Goal: Communication & Community: Answer question/provide support

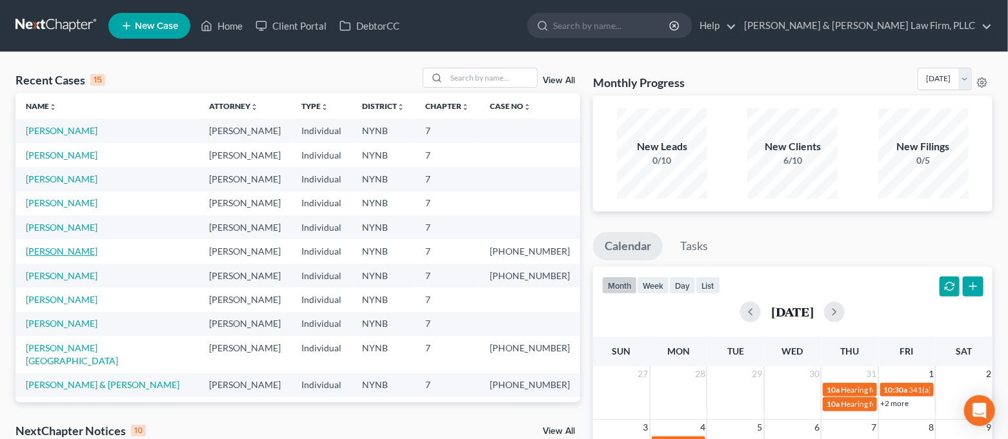
click at [81, 254] on link "[PERSON_NAME]" at bounding box center [62, 251] width 72 height 11
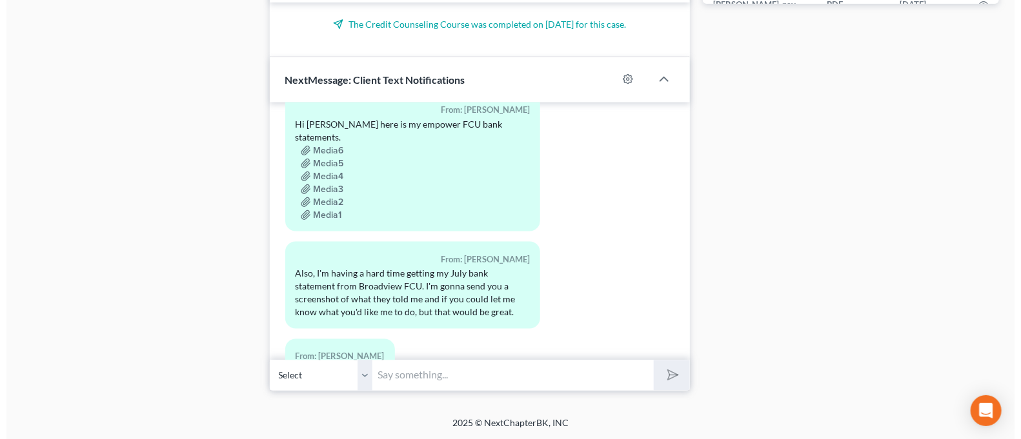
scroll to position [1364, 0]
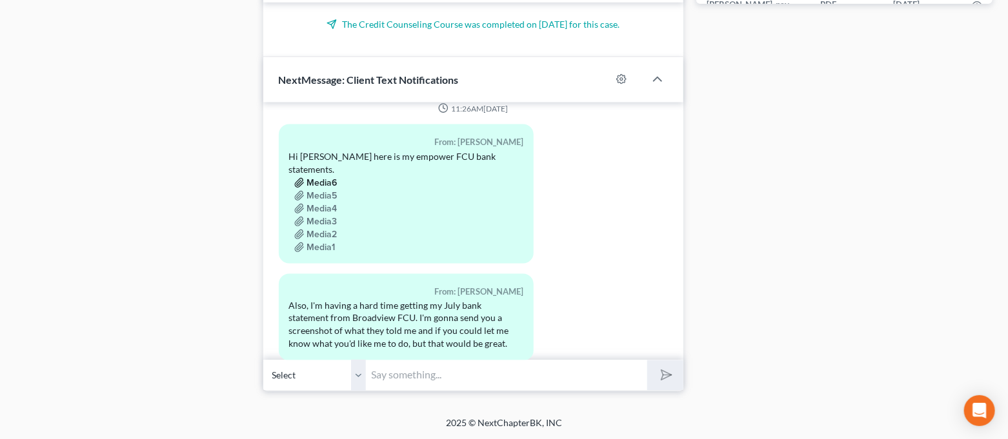
click at [327, 178] on button "Media6" at bounding box center [315, 183] width 43 height 10
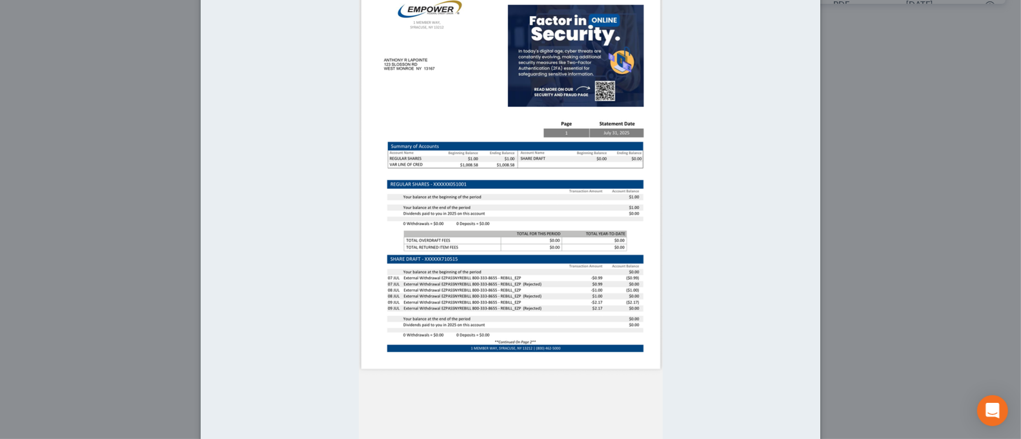
scroll to position [344, 0]
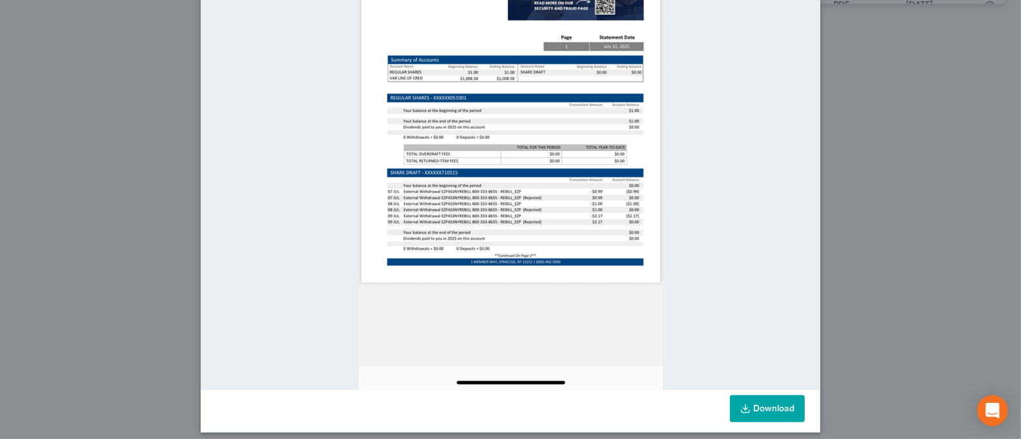
drag, startPoint x: 475, startPoint y: 188, endPoint x: 659, endPoint y: 165, distance: 186.0
click at [659, 165] on div at bounding box center [510, 60] width 619 height 661
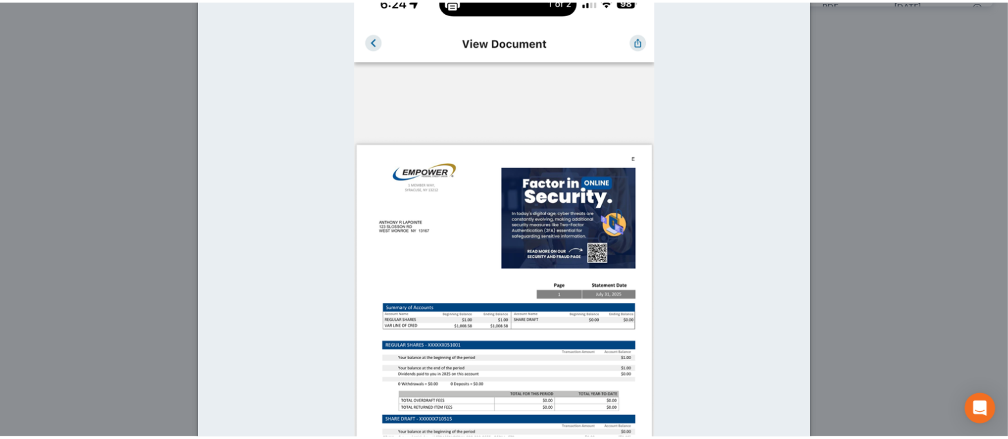
scroll to position [8, 0]
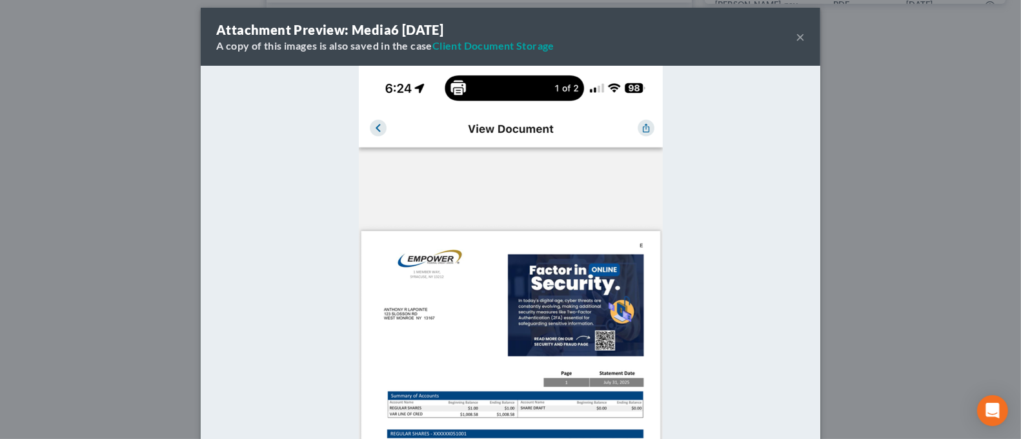
click at [852, 179] on div "Attachment Preview: Media6 [DATE] A copy of this images is also saved in the ca…" at bounding box center [510, 219] width 1021 height 439
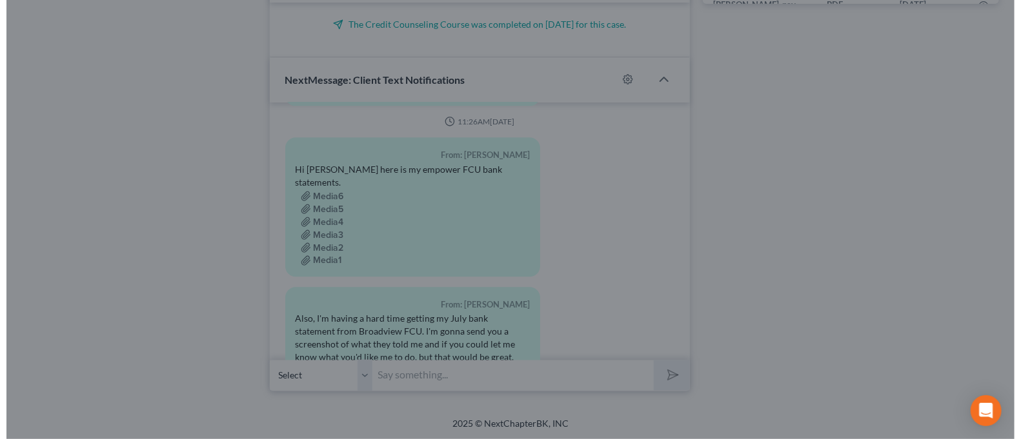
scroll to position [1364, 0]
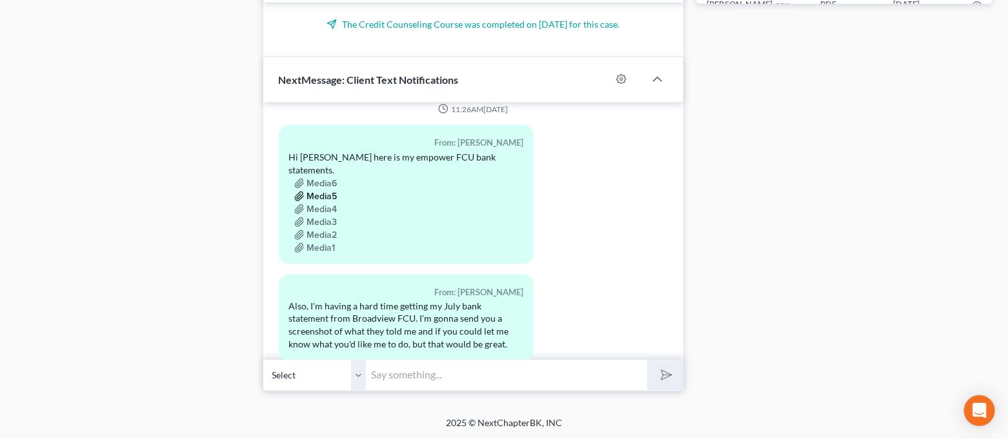
click at [335, 192] on button "Media5" at bounding box center [315, 197] width 43 height 10
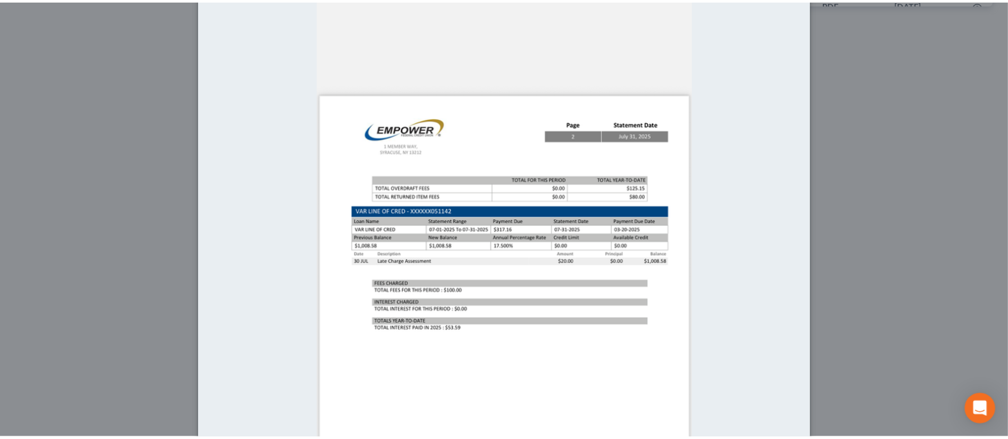
scroll to position [173, 0]
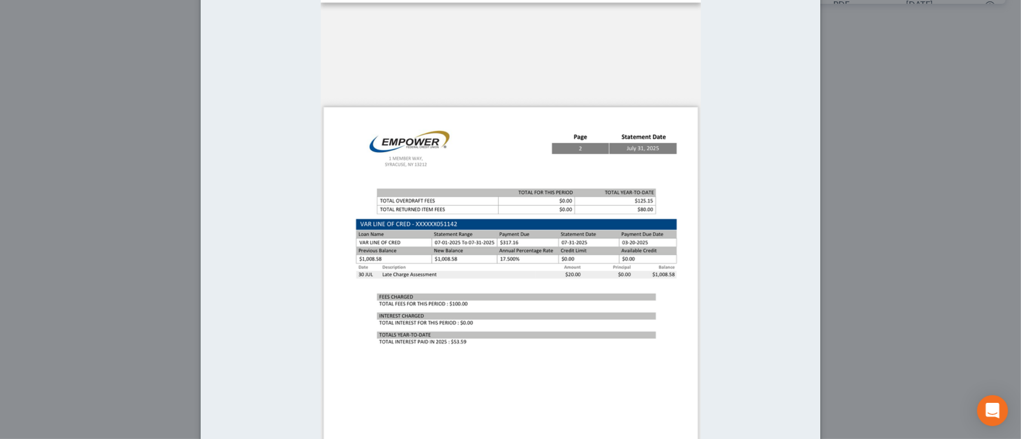
click at [765, 212] on div at bounding box center [510, 314] width 619 height 826
drag, startPoint x: 885, startPoint y: 155, endPoint x: 706, endPoint y: 182, distance: 180.0
click at [885, 155] on div "Attachment Preview: Media5 [DATE] A copy of this images is also saved in the ca…" at bounding box center [510, 219] width 1021 height 439
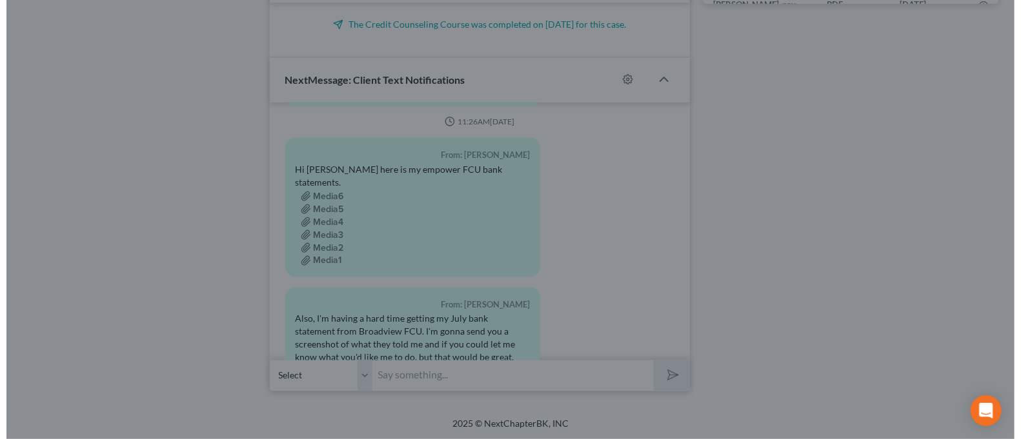
scroll to position [1364, 0]
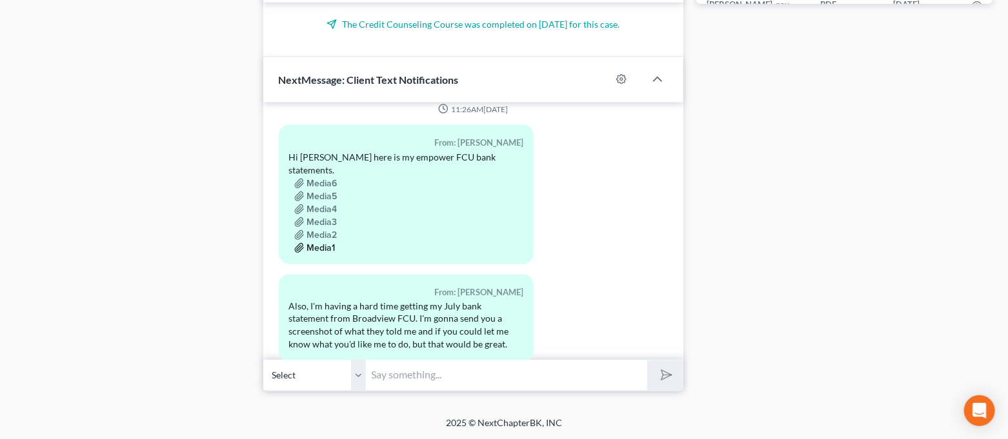
click at [317, 243] on button "Media1" at bounding box center [314, 248] width 41 height 10
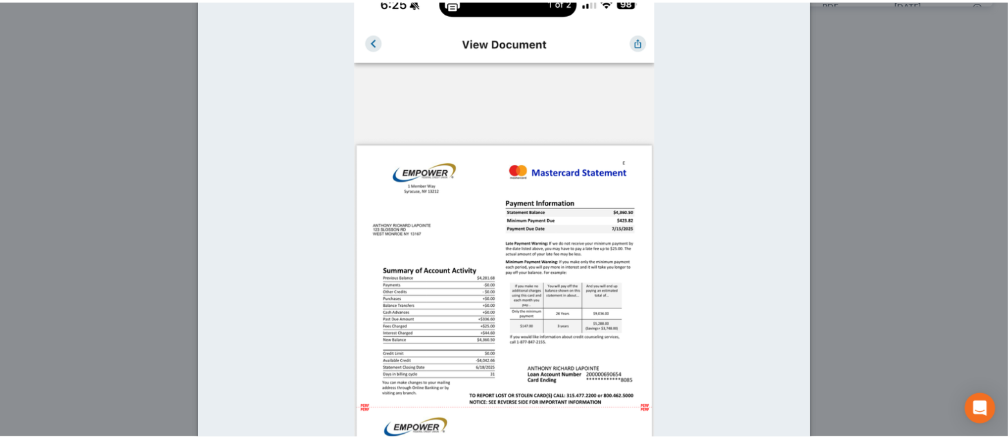
scroll to position [180, 0]
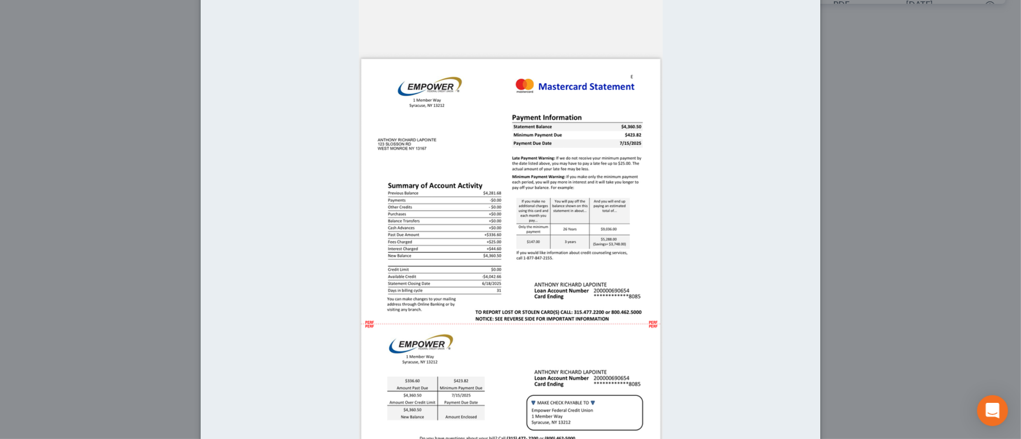
click at [864, 199] on div "Attachment Preview: Media1 [DATE] A copy of this images is also saved in the ca…" at bounding box center [510, 219] width 1021 height 439
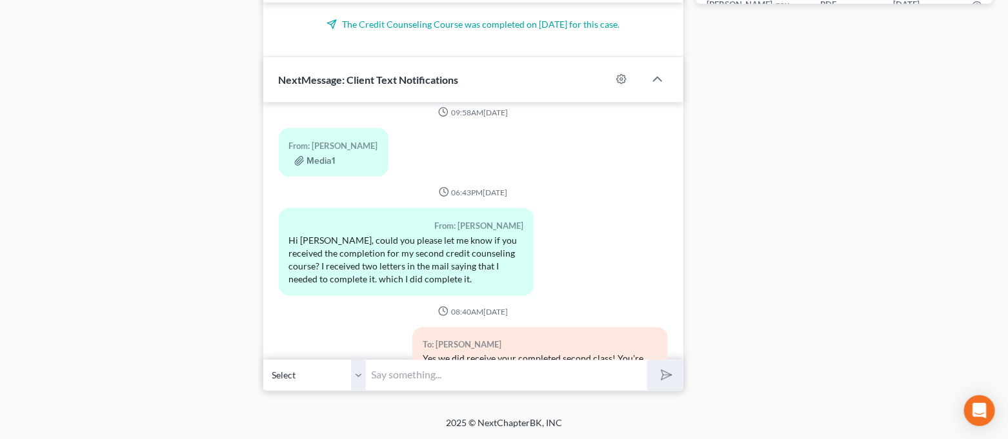
scroll to position [1880, 0]
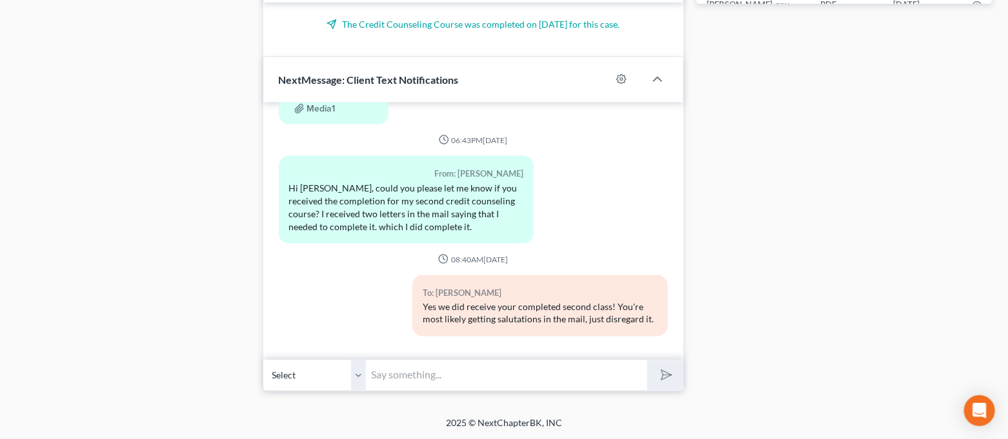
click at [526, 370] on input "text" at bounding box center [506, 376] width 281 height 32
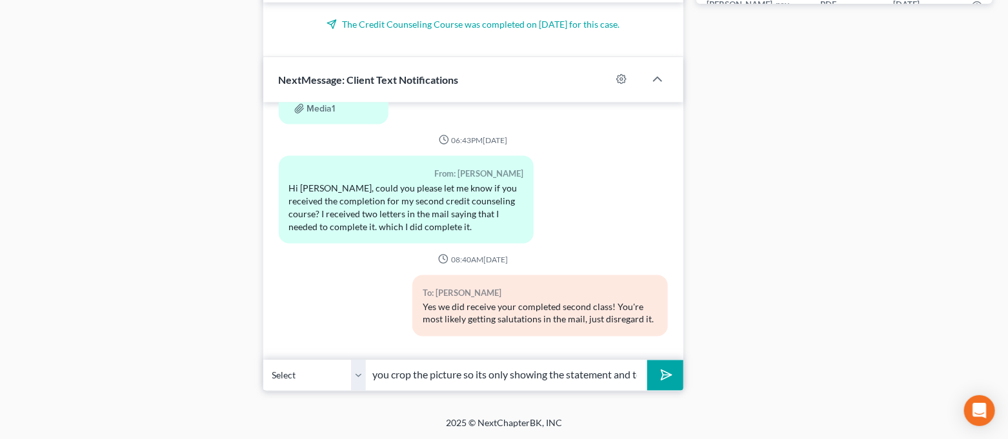
scroll to position [0, 426]
type input "Hi [PERSON_NAME]. I hate to seem difficult but those screenshots of the bank st…"
click at [988, 423] on div "Open Intercom Messenger" at bounding box center [980, 411] width 34 height 34
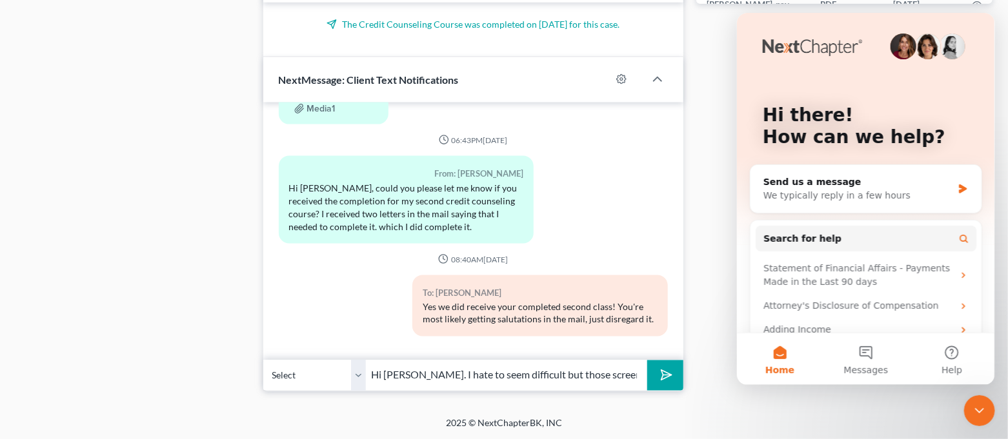
scroll to position [0, 0]
click at [872, 367] on span "Messages" at bounding box center [865, 370] width 45 height 9
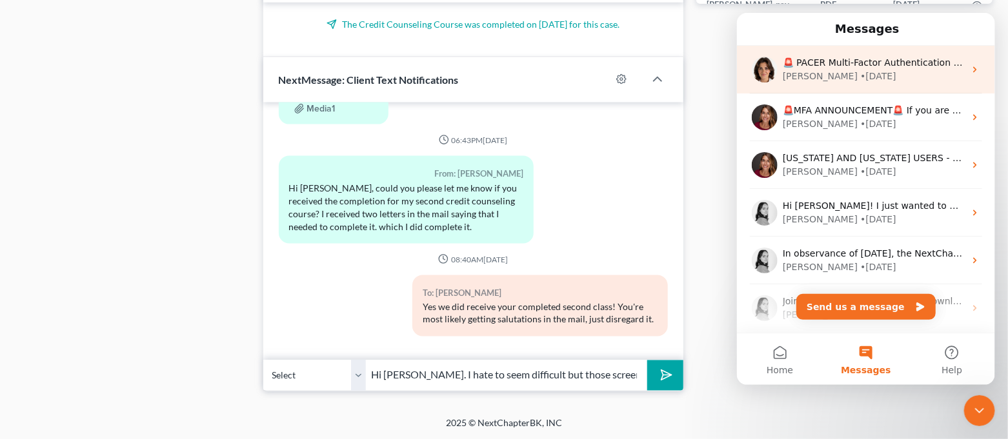
click at [835, 85] on div "🚨 PACER Multi-Factor Authentication Now Required 🚨 Starting [DATE], PACER requi…" at bounding box center [865, 70] width 258 height 48
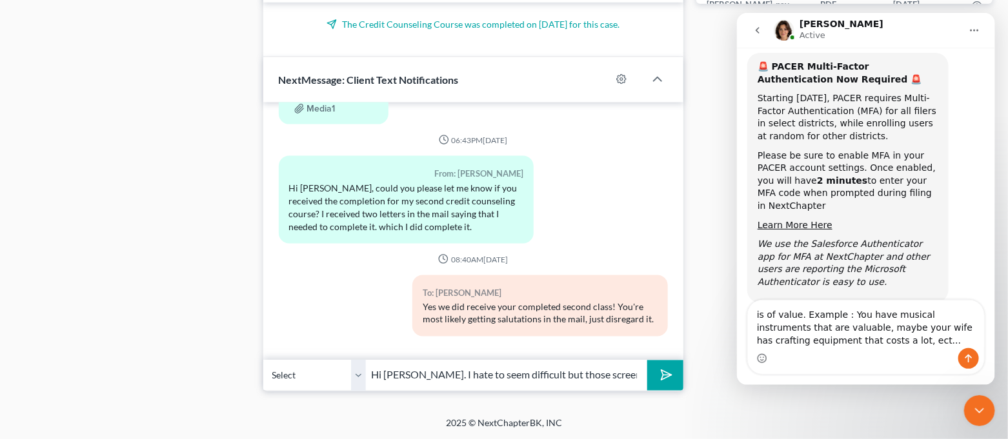
scroll to position [77, 0]
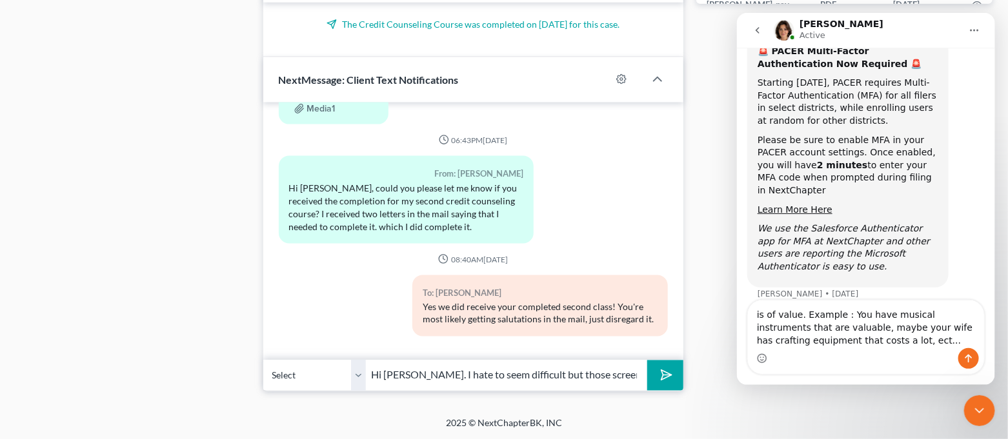
drag, startPoint x: 845, startPoint y: 345, endPoint x: 741, endPoint y: 315, distance: 108.5
click at [741, 315] on div "is of value. Example : You have musical instruments that are valuable, maybe yo…" at bounding box center [865, 337] width 258 height 75
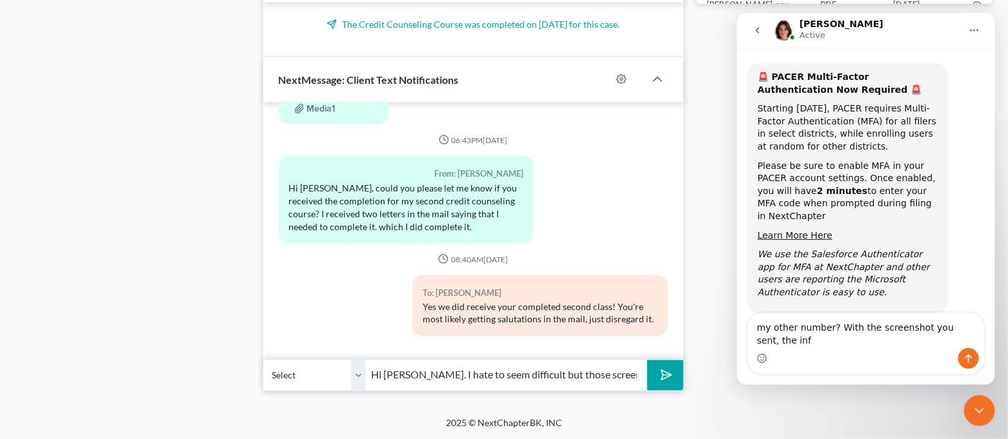
scroll to position [64, 0]
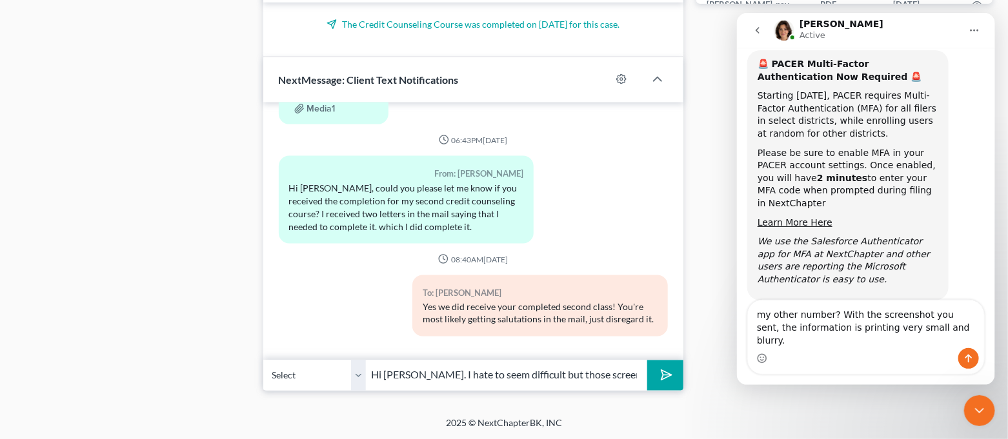
drag, startPoint x: 932, startPoint y: 343, endPoint x: 728, endPoint y: 325, distance: 204.7
click html "[PERSON_NAME] Active Have a quick question or need help finding something? Send…"
type textarea "my other number? With the screenshot you sent, the information is printing very…"
click at [668, 379] on icon "submit" at bounding box center [664, 375] width 18 height 18
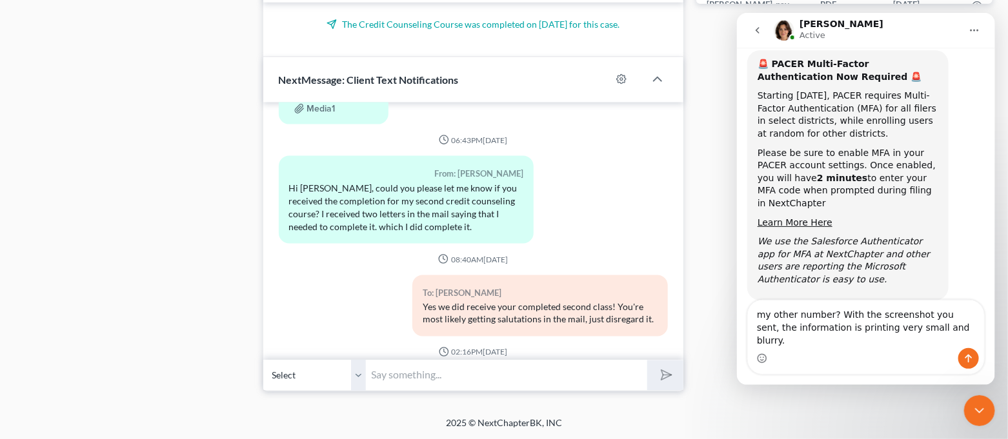
scroll to position [1986, 0]
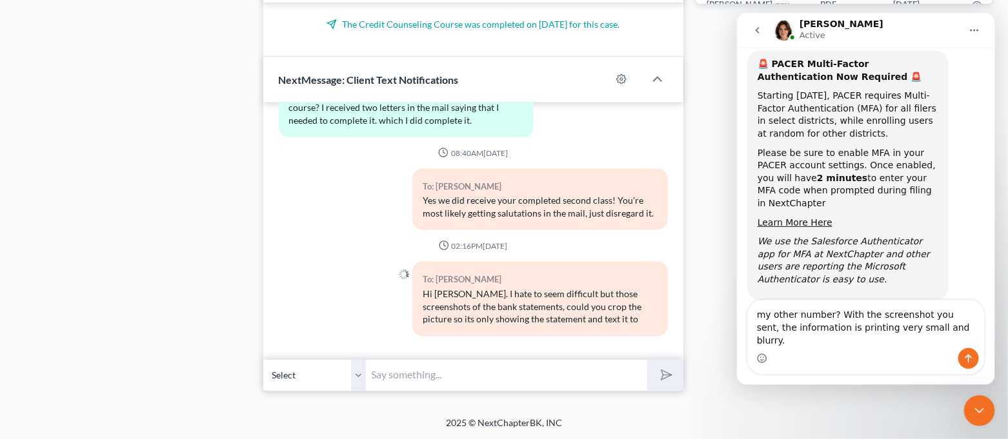
paste input "my other number? With the screenshot you sent, the information is printing very…"
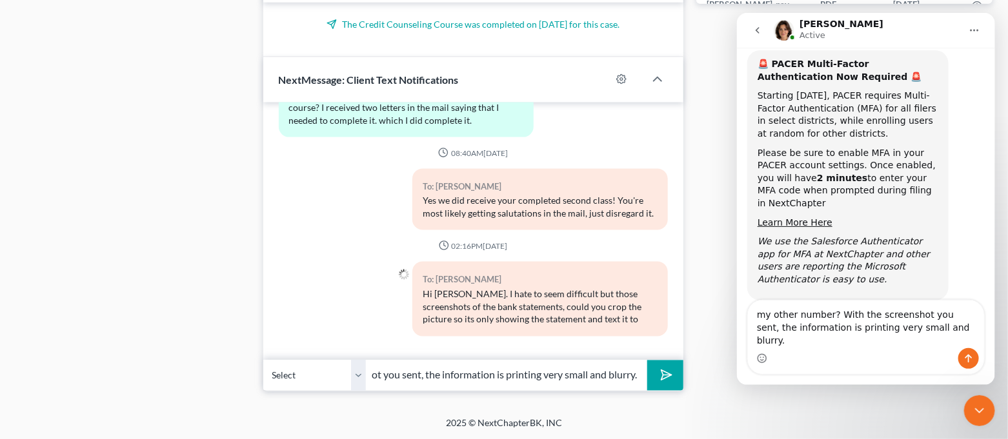
type input "my other number? With the screenshot you sent, the information is printing very…"
drag, startPoint x: 661, startPoint y: 374, endPoint x: 63, endPoint y: 344, distance: 598.2
click at [661, 374] on icon "submit" at bounding box center [664, 375] width 18 height 18
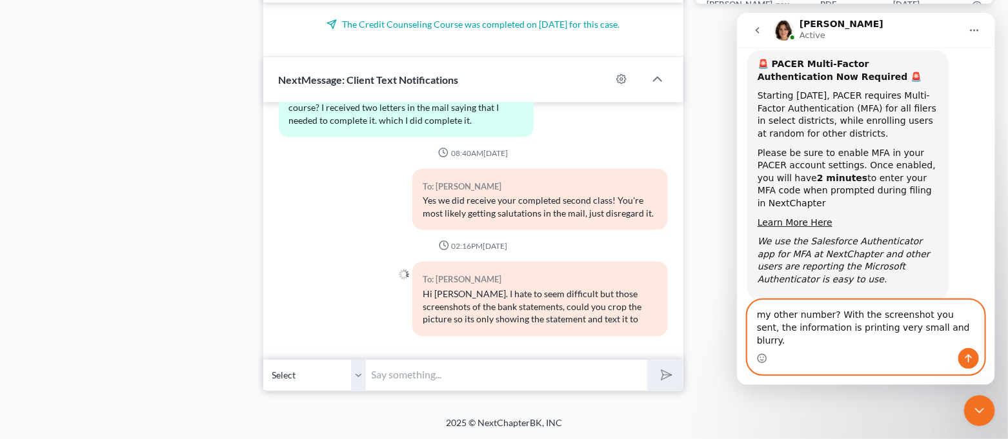
click at [931, 340] on textarea "my other number? With the screenshot you sent, the information is printing very…" at bounding box center [865, 325] width 236 height 48
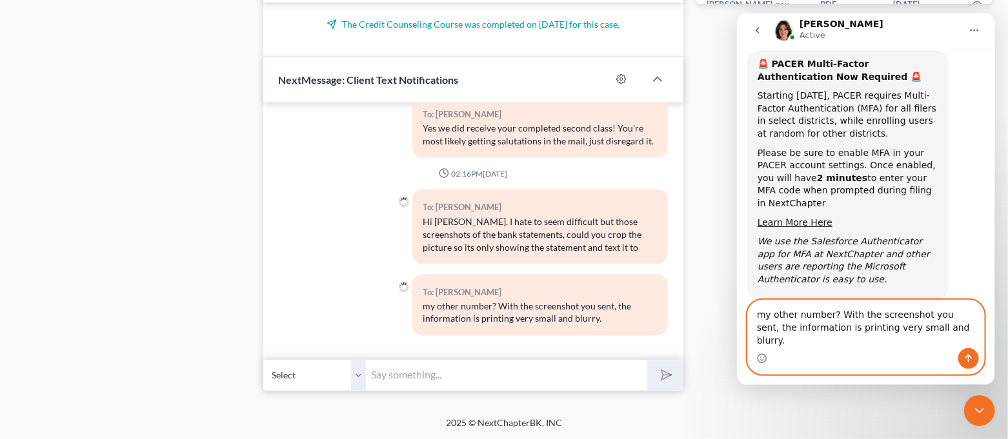
drag, startPoint x: 937, startPoint y: 345, endPoint x: 744, endPoint y: 326, distance: 193.9
click at [744, 326] on div "my other number? With the screenshot you sent, the information is printing very…" at bounding box center [865, 337] width 258 height 75
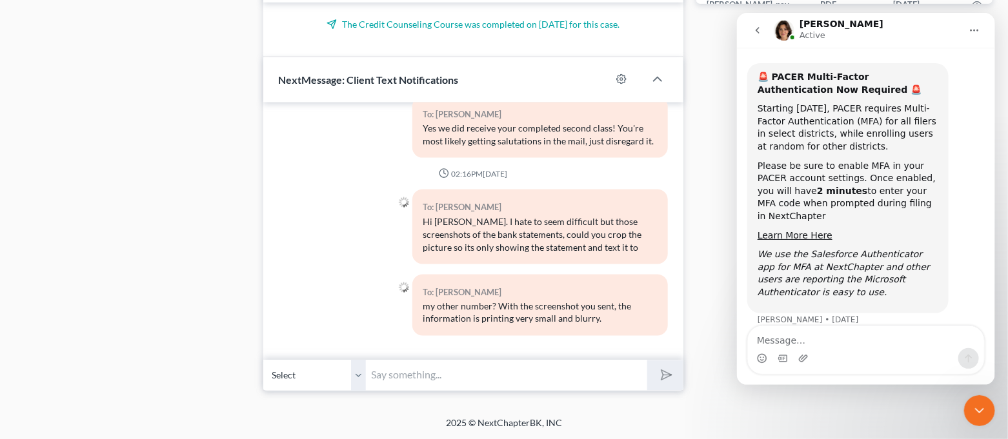
click at [985, 406] on icon "Close Intercom Messenger" at bounding box center [978, 410] width 15 height 15
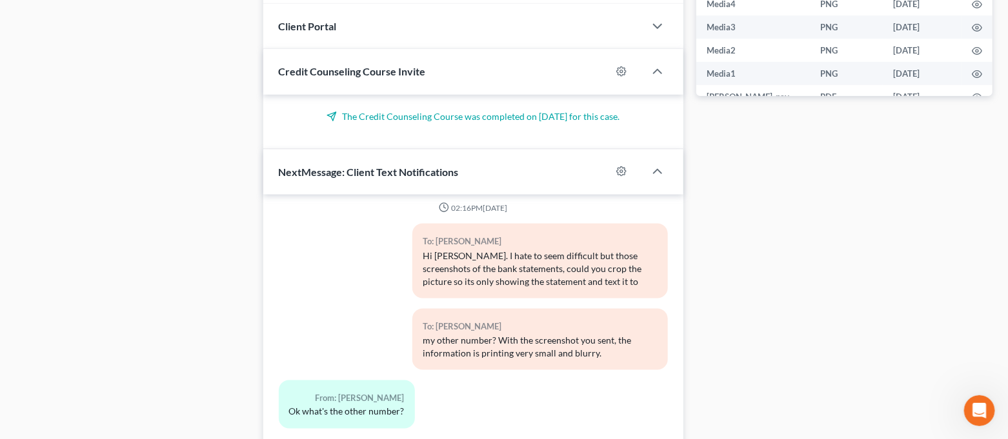
scroll to position [757, 0]
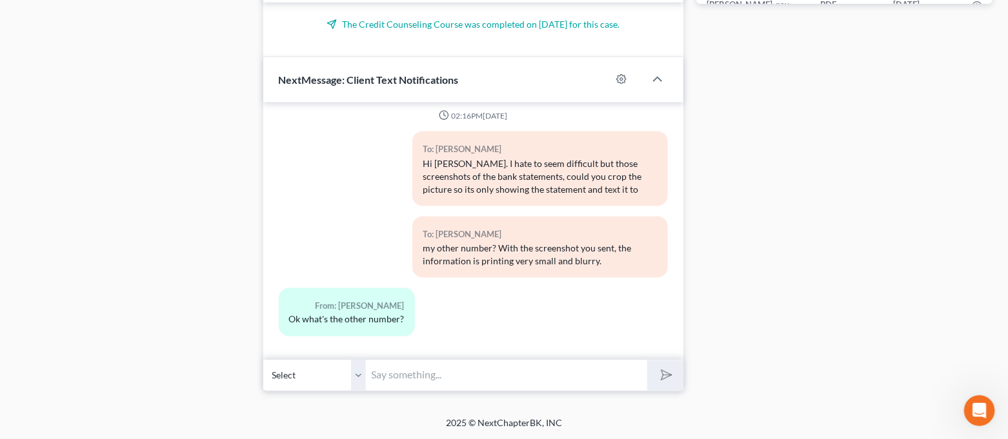
click at [448, 379] on input "text" at bounding box center [506, 376] width 281 height 32
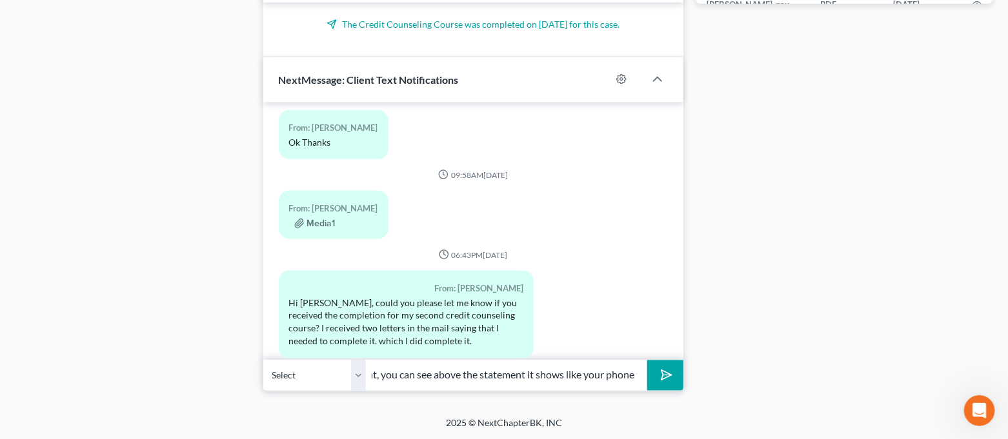
scroll to position [1687, 0]
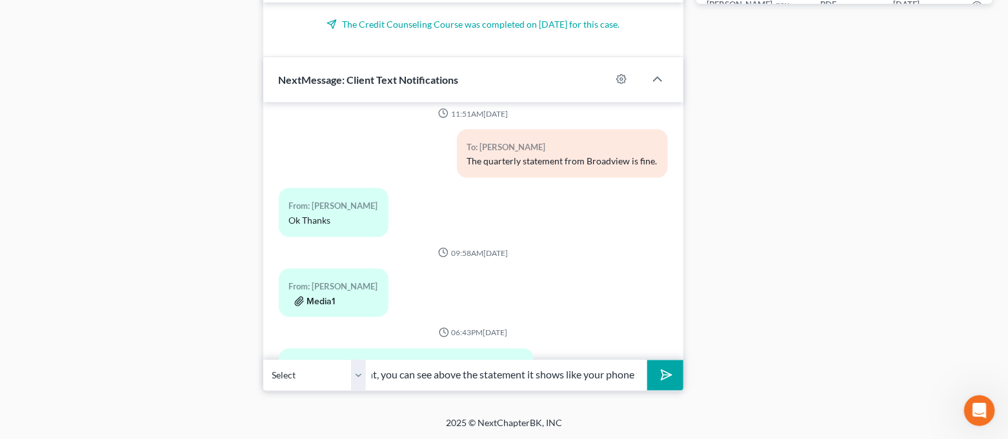
click at [323, 297] on button "Media1" at bounding box center [314, 302] width 41 height 10
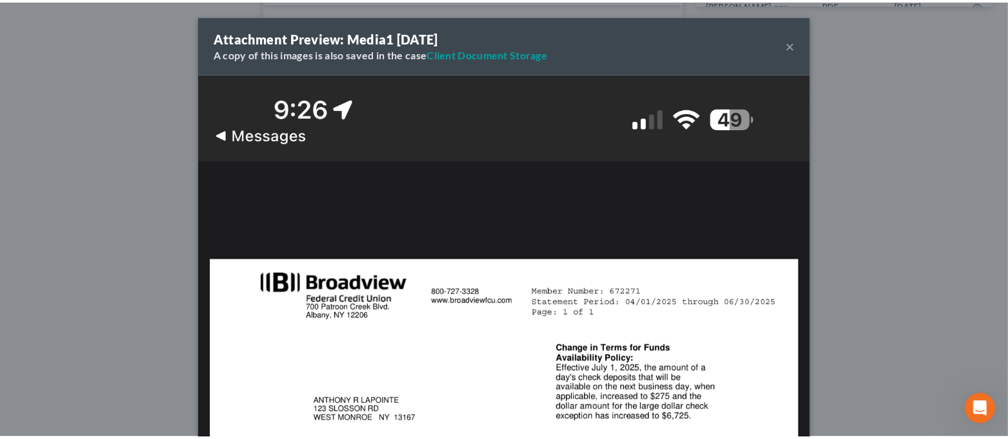
scroll to position [1674, 0]
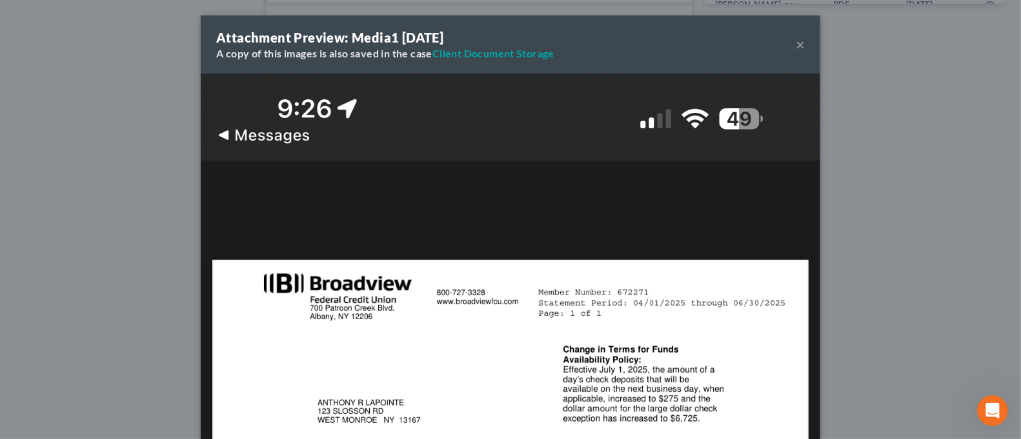
click at [795, 50] on button "×" at bounding box center [799, 44] width 9 height 15
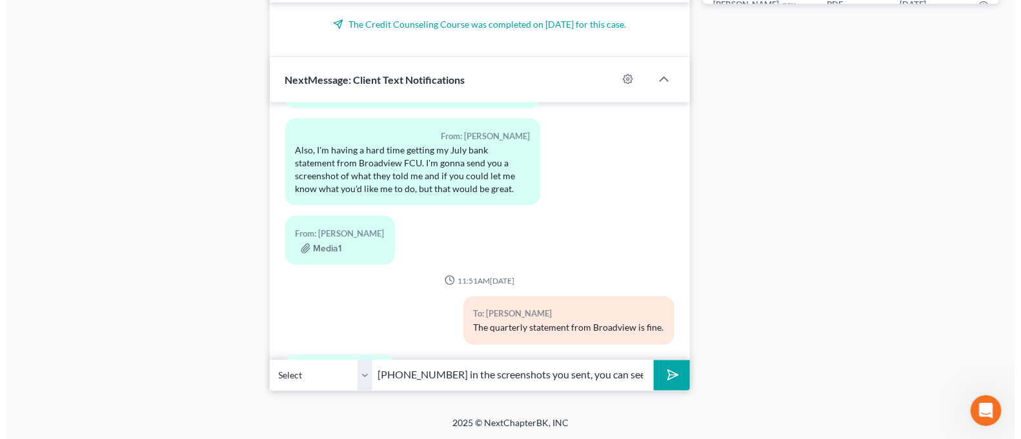
scroll to position [1343, 0]
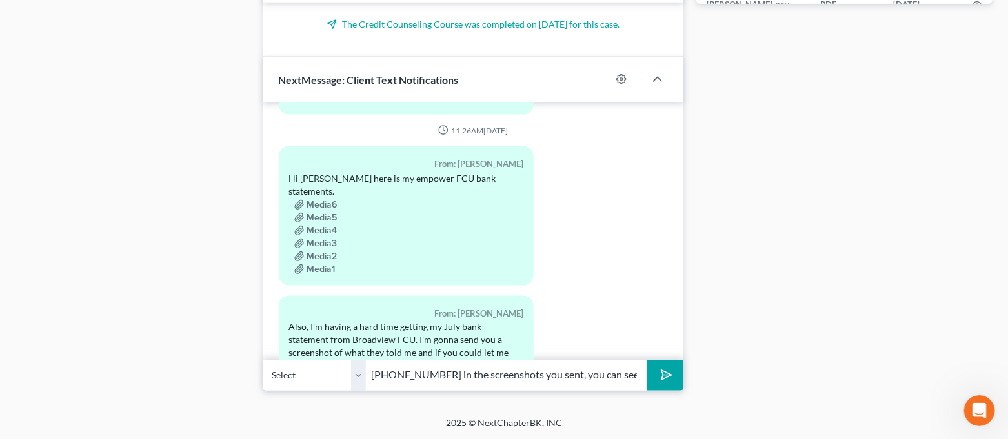
click at [323, 224] on div "Media4" at bounding box center [406, 230] width 234 height 13
click at [323, 213] on button "Media5" at bounding box center [315, 218] width 43 height 10
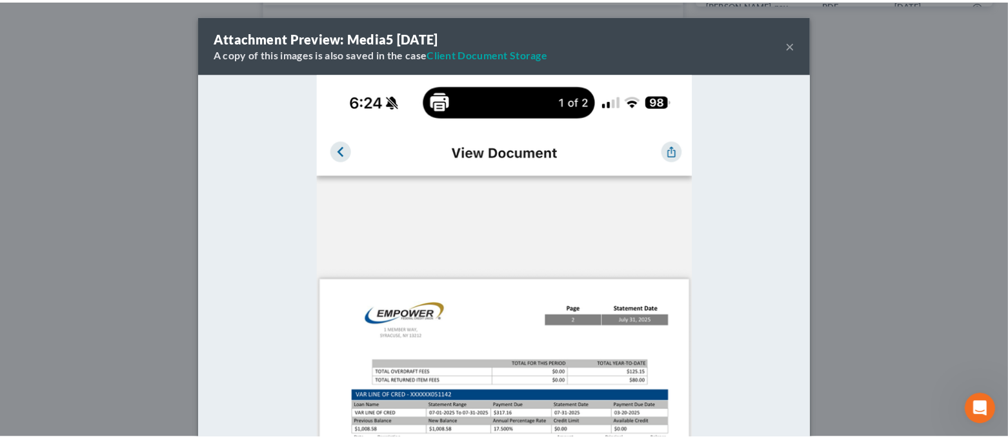
scroll to position [2163, 0]
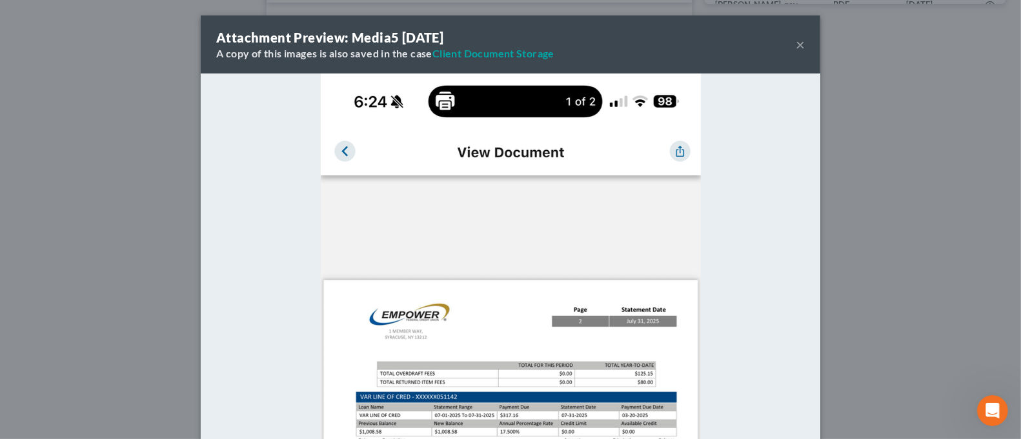
click at [795, 46] on button "×" at bounding box center [799, 44] width 9 height 15
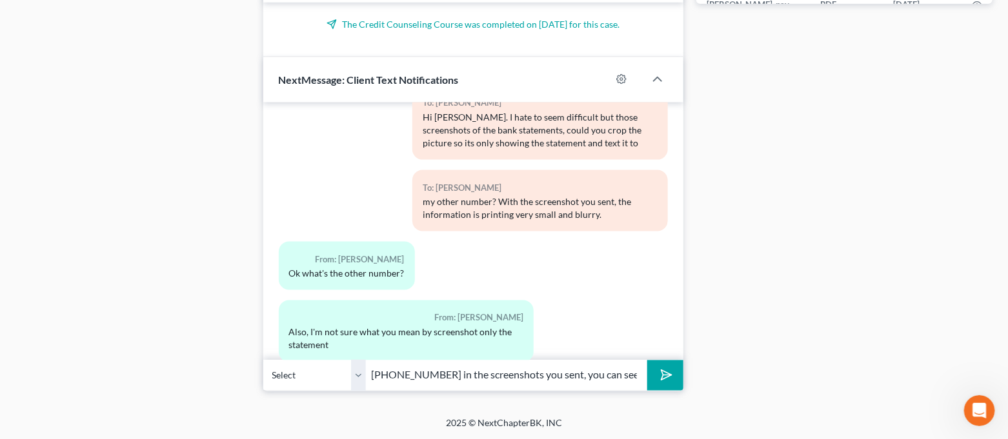
scroll to position [2189, 0]
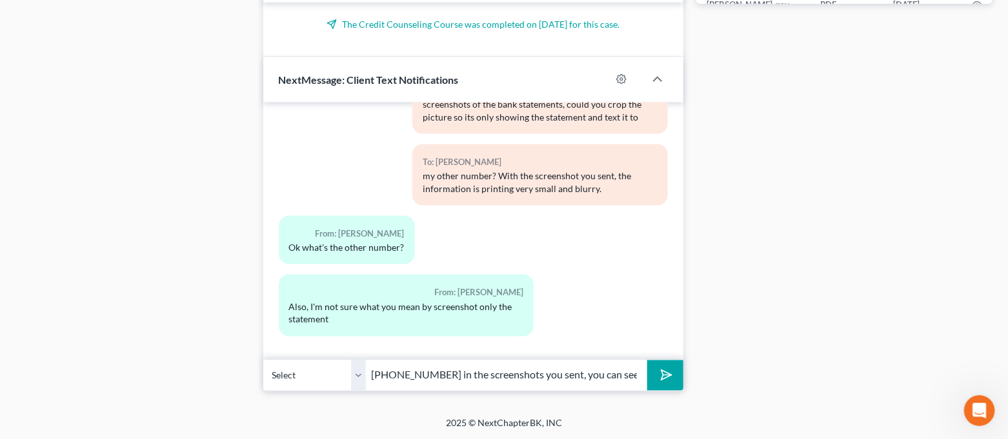
click at [637, 374] on input "[PHONE_NUMBER] in the screenshots you sent, you can see above the statement it …" at bounding box center [506, 376] width 281 height 32
type input "[PHONE_NUMBER] in the screenshots you sent, you can see above the statement it …"
click at [647, 361] on button "submit" at bounding box center [664, 376] width 35 height 30
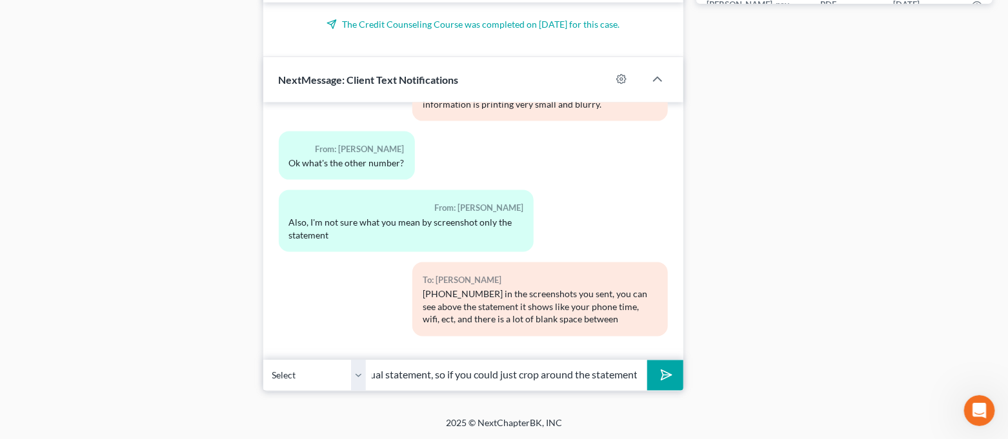
scroll to position [0, 77]
type input "that and the actual statement, so if you could just crop around the statement"
click at [647, 361] on button "submit" at bounding box center [664, 376] width 35 height 30
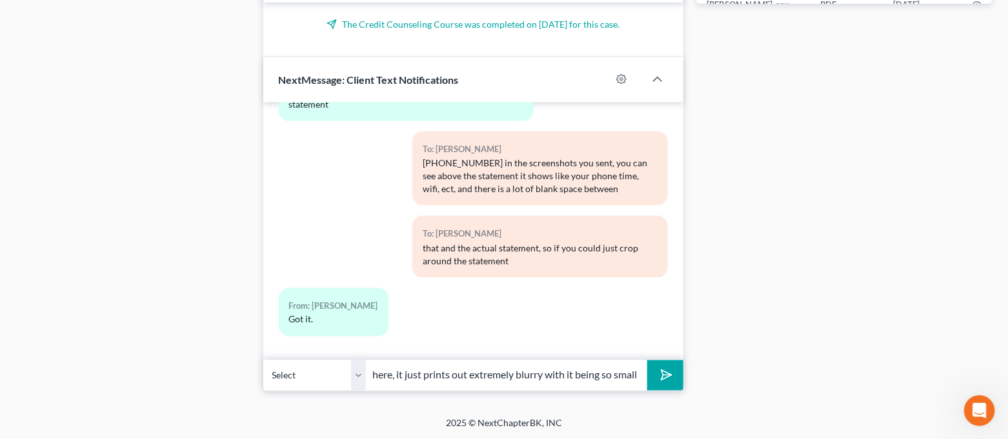
scroll to position [0, 234]
type input "Thank you! Again, i'm sorry for being kinda difficult here, it just prints out …"
click at [647, 361] on button "submit" at bounding box center [664, 376] width 35 height 30
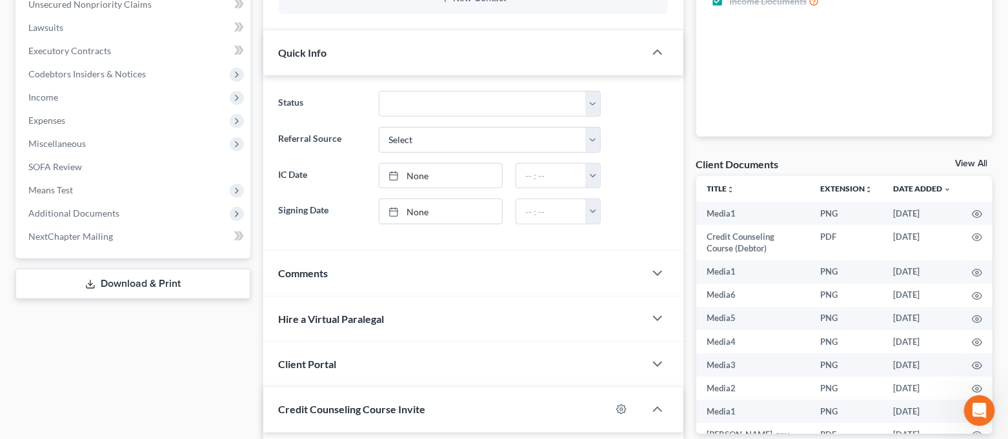
scroll to position [0, 0]
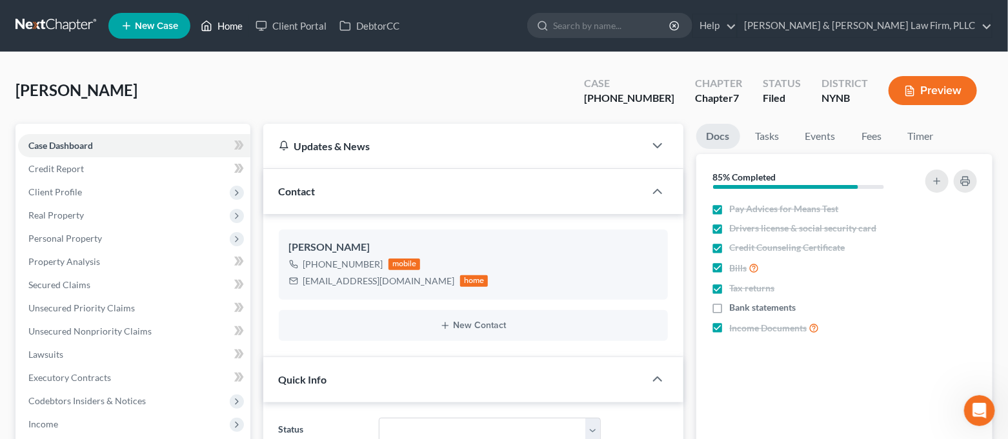
click at [231, 31] on link "Home" at bounding box center [221, 25] width 55 height 23
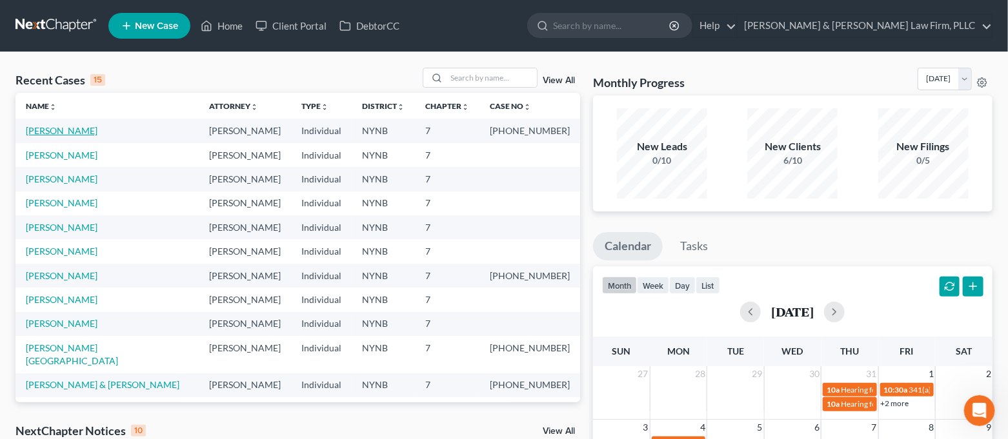
click at [78, 130] on link "[PERSON_NAME]" at bounding box center [62, 130] width 72 height 11
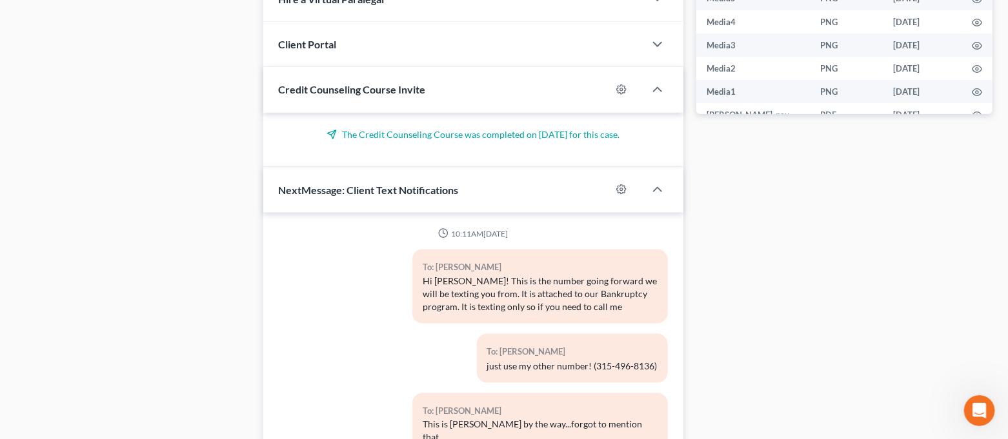
scroll to position [757, 0]
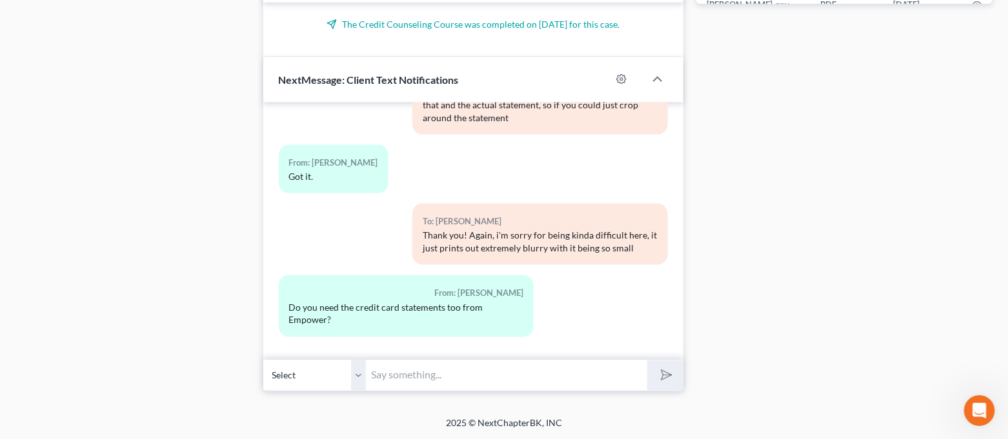
click at [545, 374] on input "text" at bounding box center [506, 376] width 281 height 32
type input "No, just your checking/savings"
click at [647, 361] on button "submit" at bounding box center [664, 376] width 35 height 30
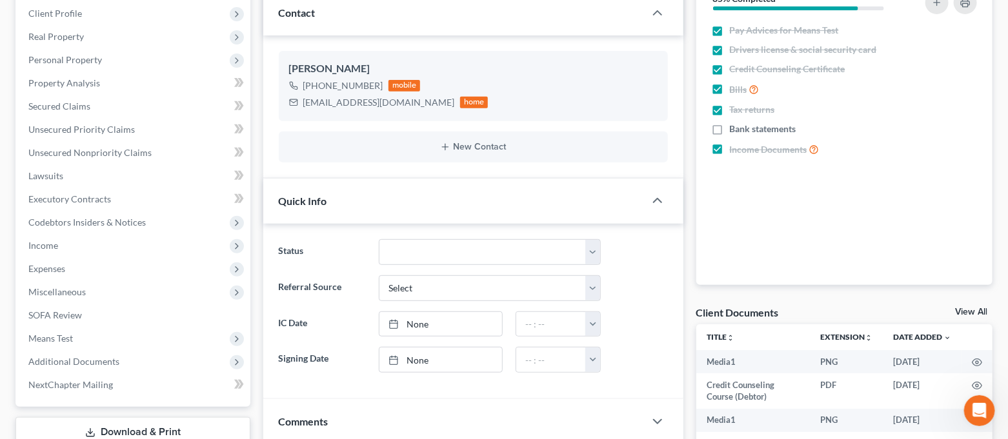
scroll to position [0, 0]
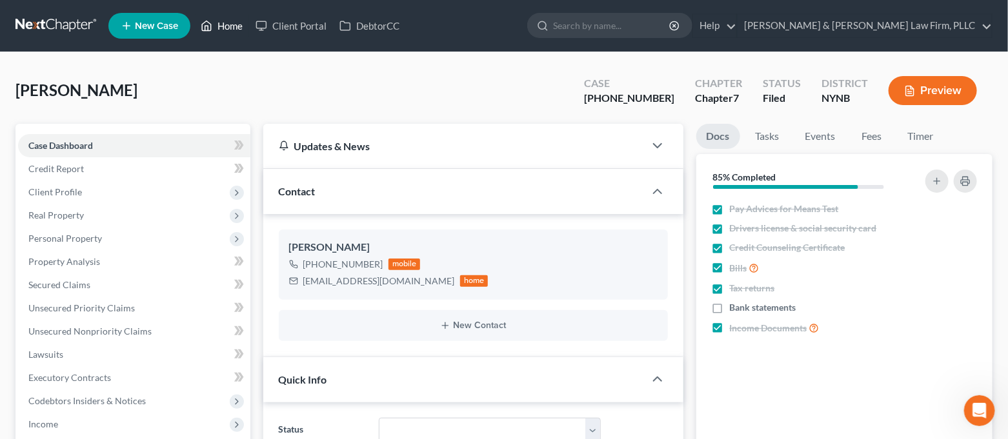
click at [219, 21] on link "Home" at bounding box center [221, 25] width 55 height 23
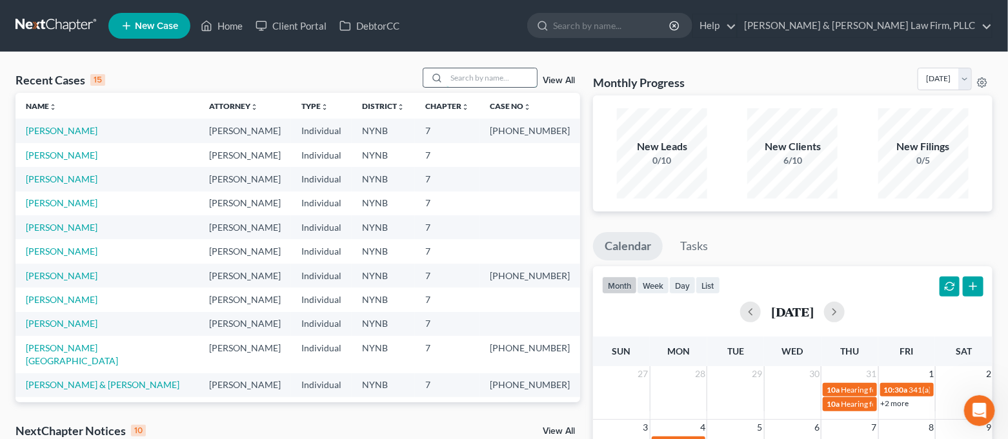
click at [515, 83] on input "search" at bounding box center [491, 77] width 90 height 19
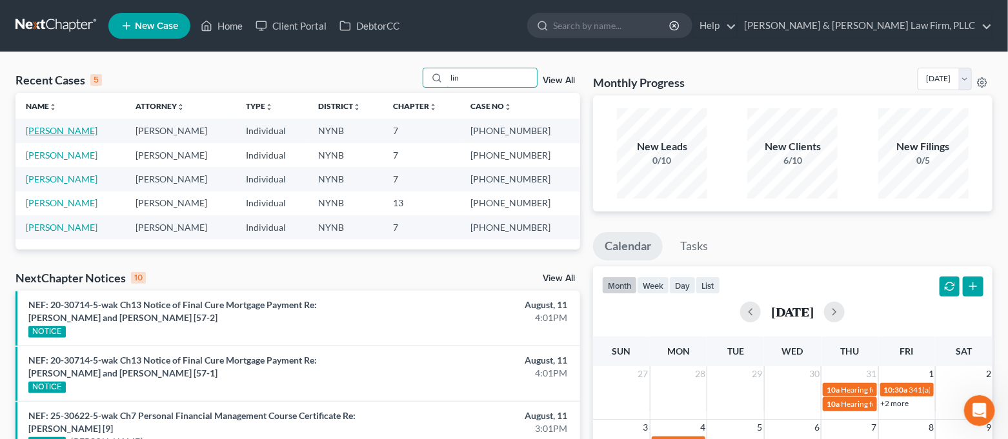
type input "lin"
click at [70, 127] on link "[PERSON_NAME]" at bounding box center [62, 130] width 72 height 11
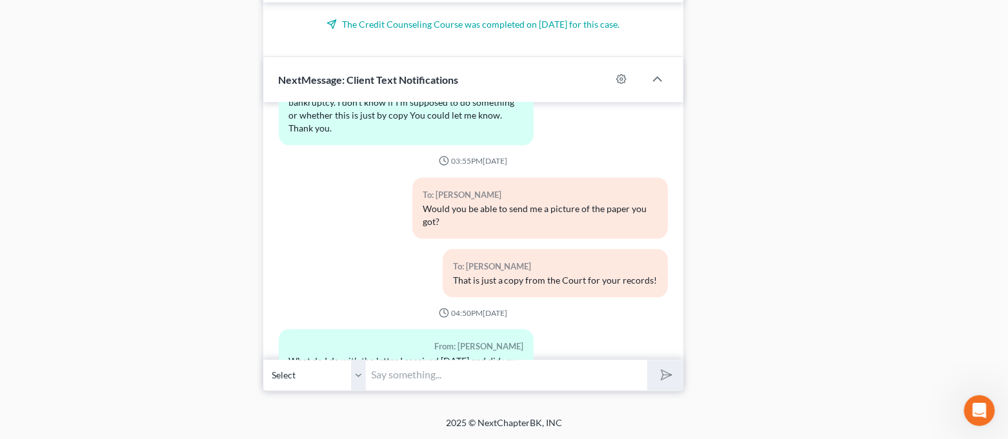
scroll to position [3504, 0]
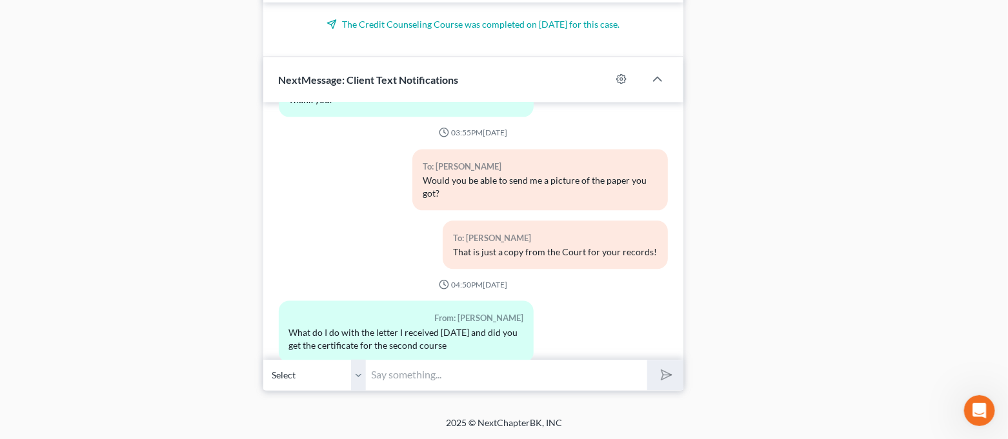
click at [484, 363] on input "text" at bounding box center [506, 376] width 281 height 32
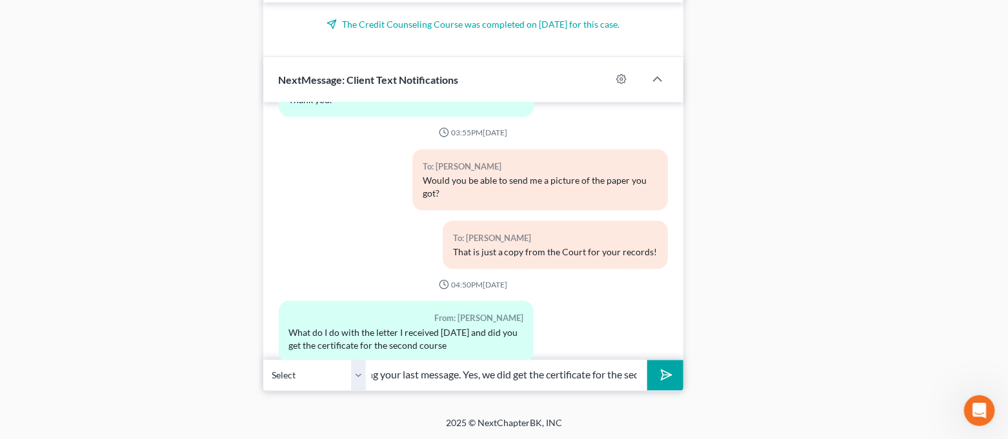
scroll to position [0, 0]
drag, startPoint x: 366, startPoint y: 381, endPoint x: 310, endPoint y: 384, distance: 56.2
click at [310, 384] on div "Select [PHONE_NUMBER] - [PERSON_NAME] Hi [PERSON_NAME], my apoligizes for not s…" at bounding box center [473, 376] width 420 height 30
drag, startPoint x: 452, startPoint y: 377, endPoint x: 439, endPoint y: 376, distance: 13.0
click at [439, 376] on input "Hi [PERSON_NAME], my apoligizes for not seeing your last message. Yes, we did g…" at bounding box center [506, 376] width 281 height 32
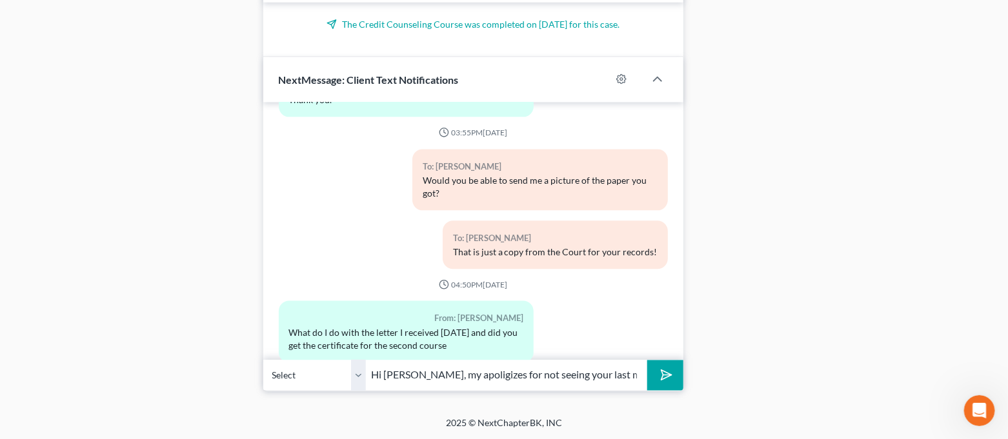
click at [446, 376] on input "Hi [PERSON_NAME], my apoligizes for not seeing your last message. Yes, we did g…" at bounding box center [506, 376] width 281 height 32
click at [475, 376] on input "Hi [PERSON_NAME], my apoligizes for not seeing your last message. Yes, we did g…" at bounding box center [506, 376] width 281 height 32
drag, startPoint x: 582, startPoint y: 378, endPoint x: 743, endPoint y: 395, distance: 162.2
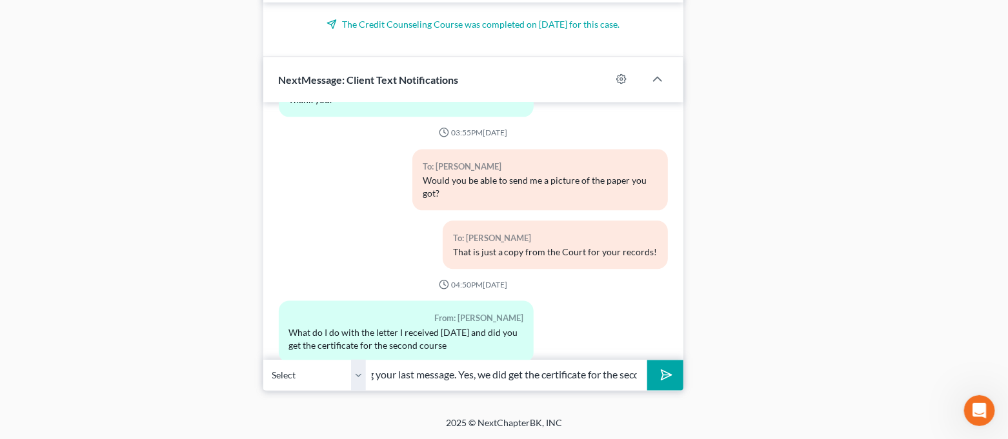
click at [639, 375] on input "Hi [PERSON_NAME], my apologizes for not seeing your last message. Yes, we did g…" at bounding box center [506, 376] width 281 height 32
type input "Hi [PERSON_NAME], my apologizes for not seeing your last message. Yes, we did g…"
click at [647, 361] on button "submit" at bounding box center [664, 376] width 35 height 30
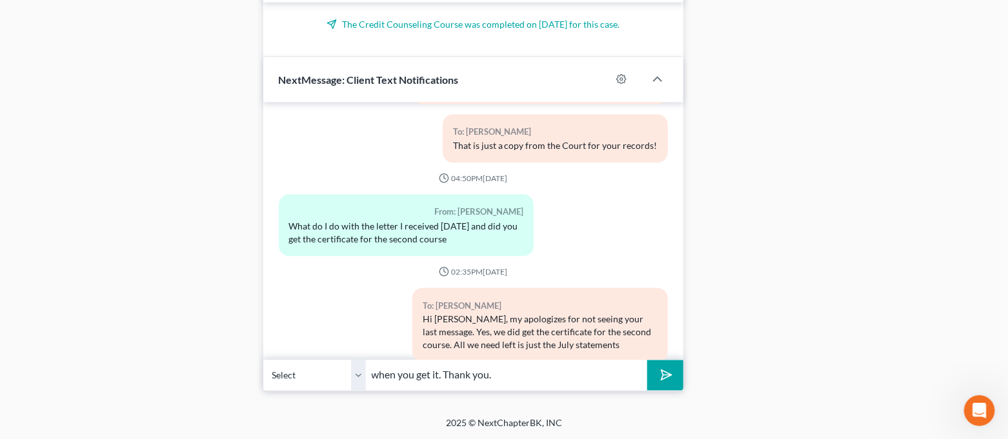
type input "when you get it. Thank you."
click at [647, 361] on button "submit" at bounding box center [664, 376] width 35 height 30
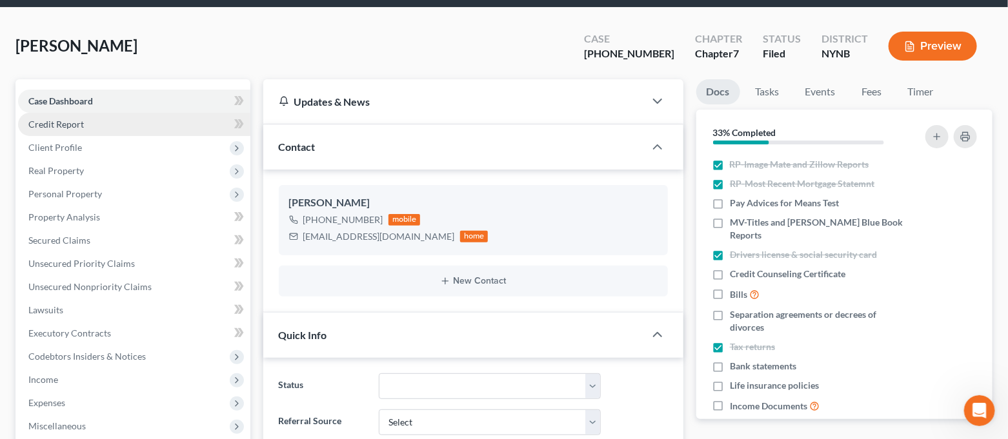
scroll to position [0, 0]
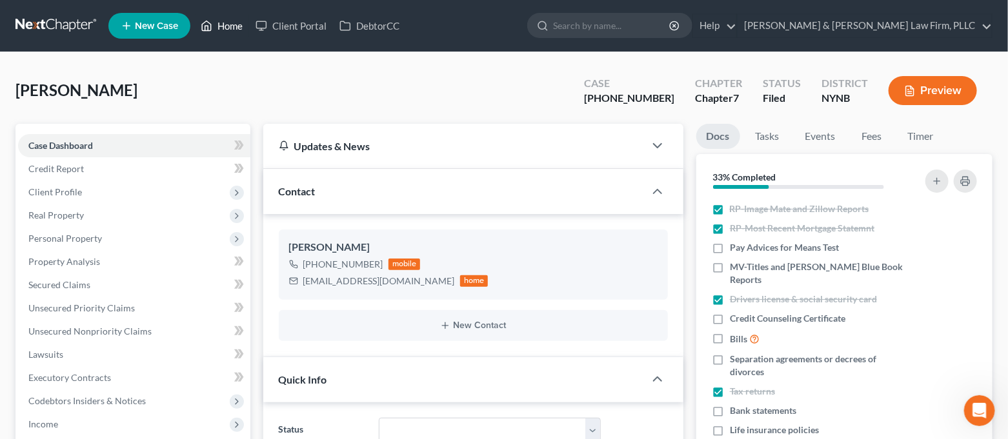
click at [223, 31] on link "Home" at bounding box center [221, 25] width 55 height 23
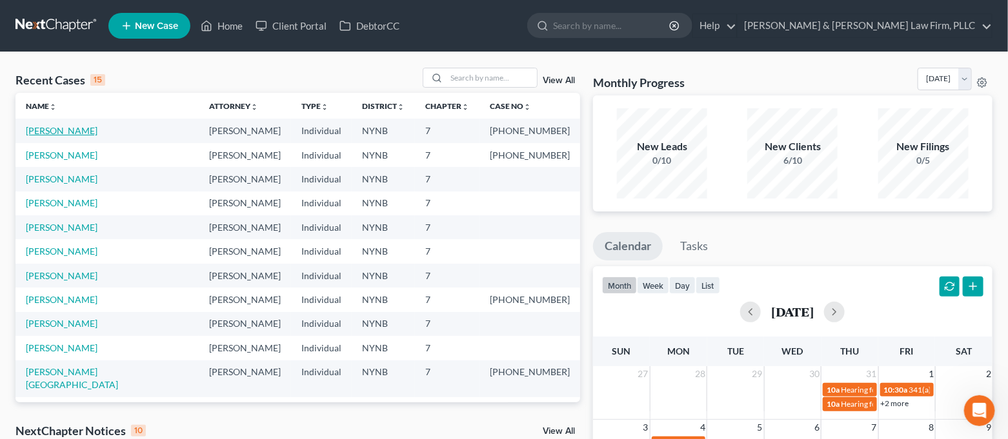
click at [40, 133] on link "[PERSON_NAME]" at bounding box center [62, 130] width 72 height 11
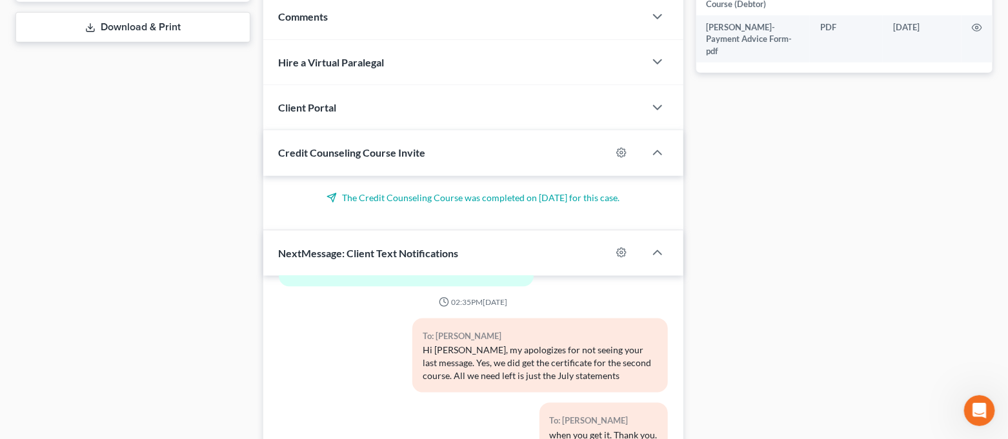
scroll to position [757, 0]
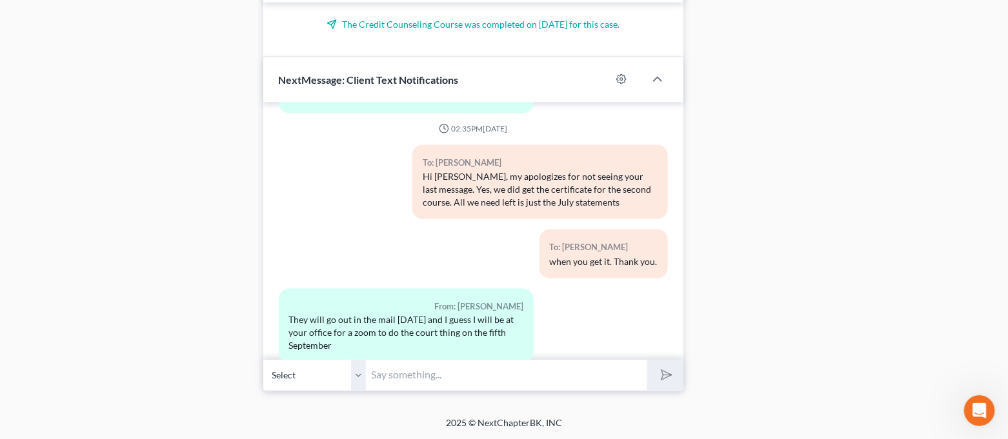
click at [438, 380] on input "text" at bounding box center [506, 376] width 281 height 32
type input "Sounds good. Thank you for letting me know!"
click at [674, 380] on button "submit" at bounding box center [664, 376] width 35 height 30
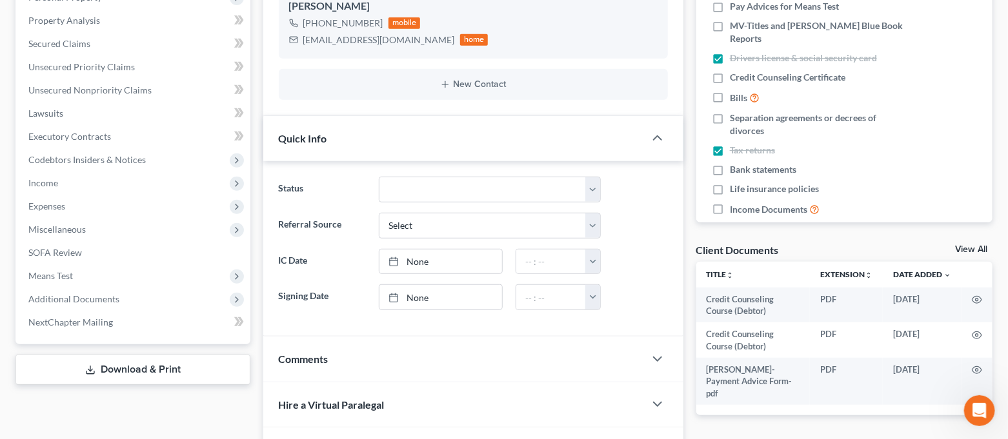
scroll to position [0, 0]
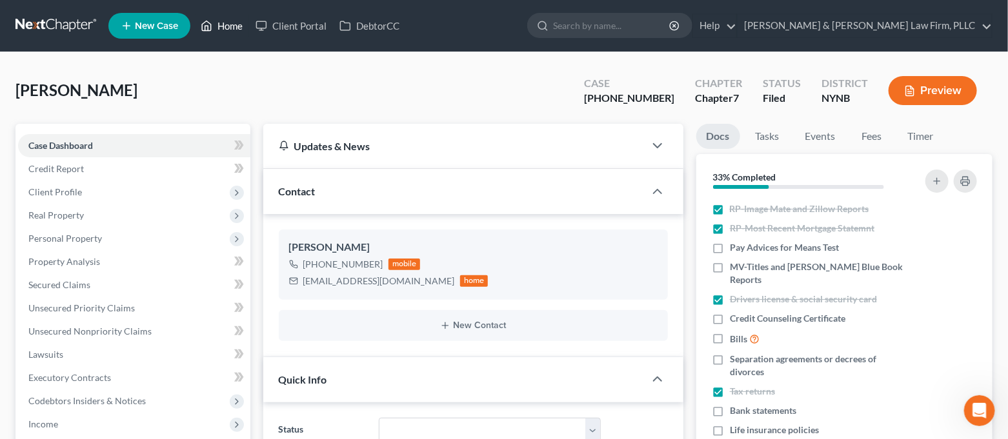
click at [233, 21] on link "Home" at bounding box center [221, 25] width 55 height 23
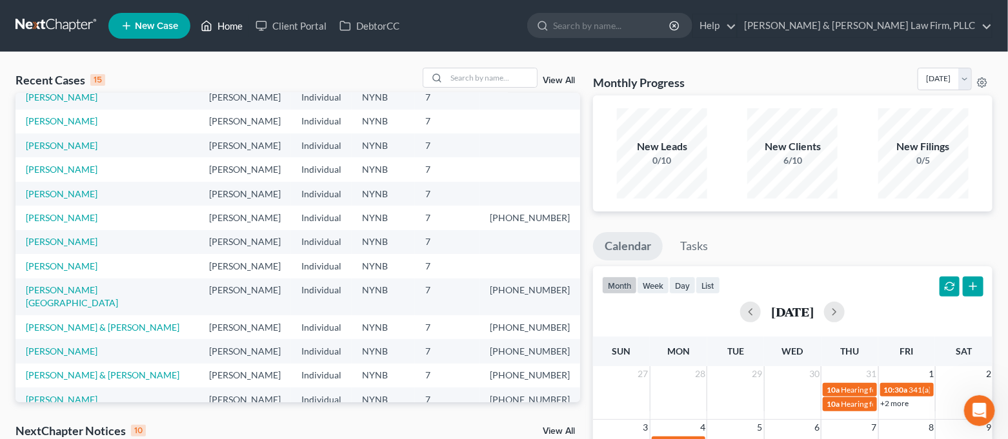
scroll to position [88, 0]
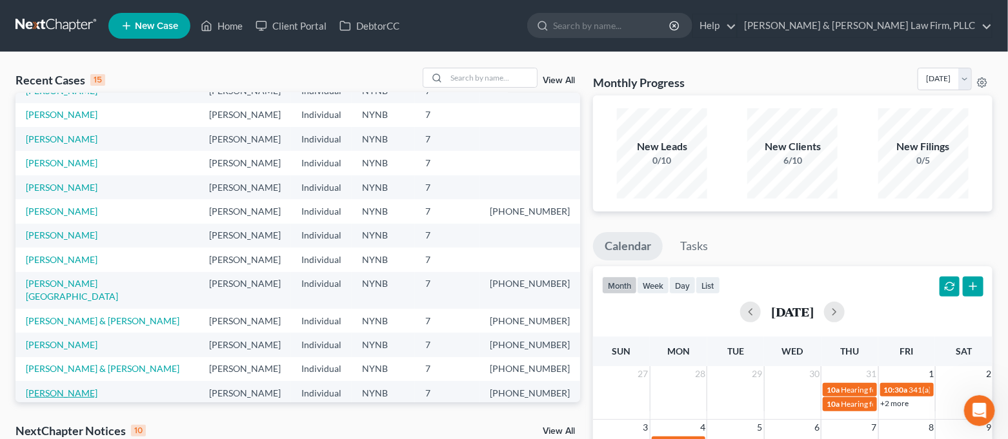
click at [66, 388] on link "[PERSON_NAME]" at bounding box center [62, 393] width 72 height 11
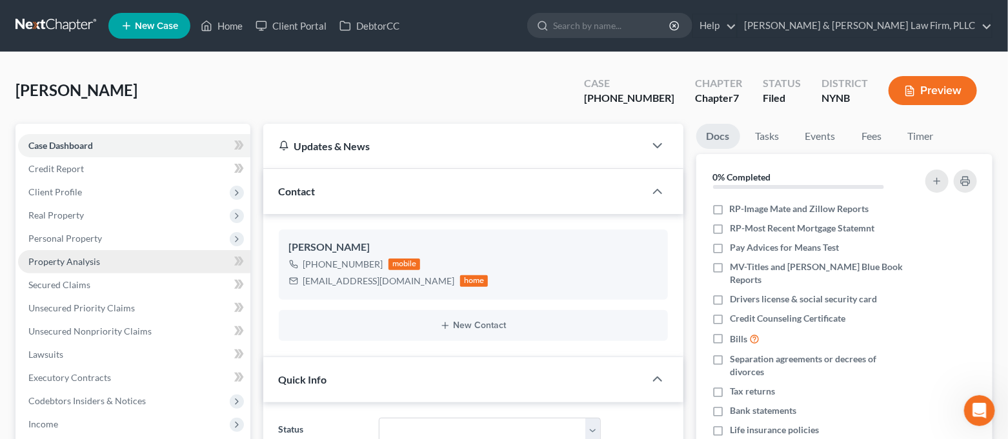
scroll to position [3146, 0]
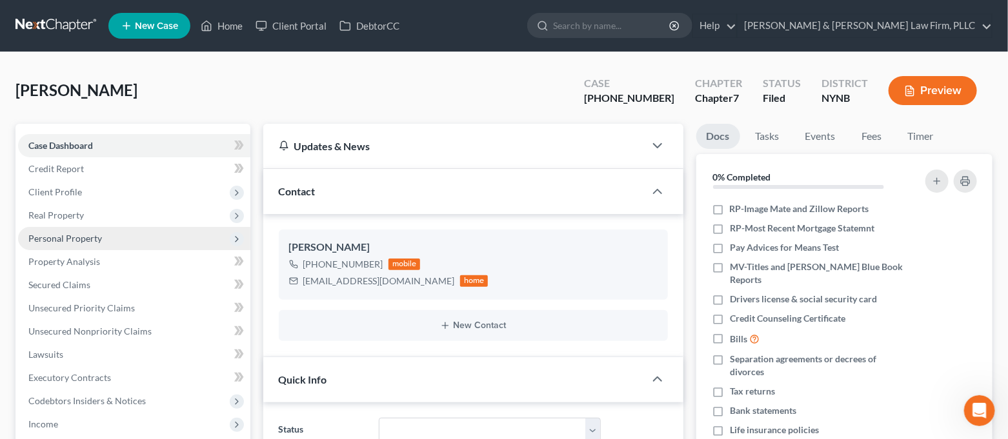
click at [121, 239] on span "Personal Property" at bounding box center [134, 238] width 232 height 23
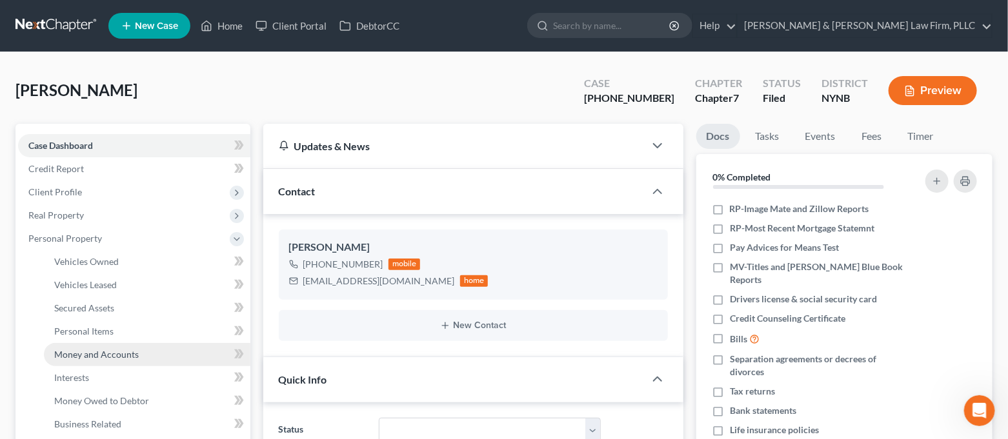
click at [109, 349] on span "Money and Accounts" at bounding box center [96, 354] width 85 height 11
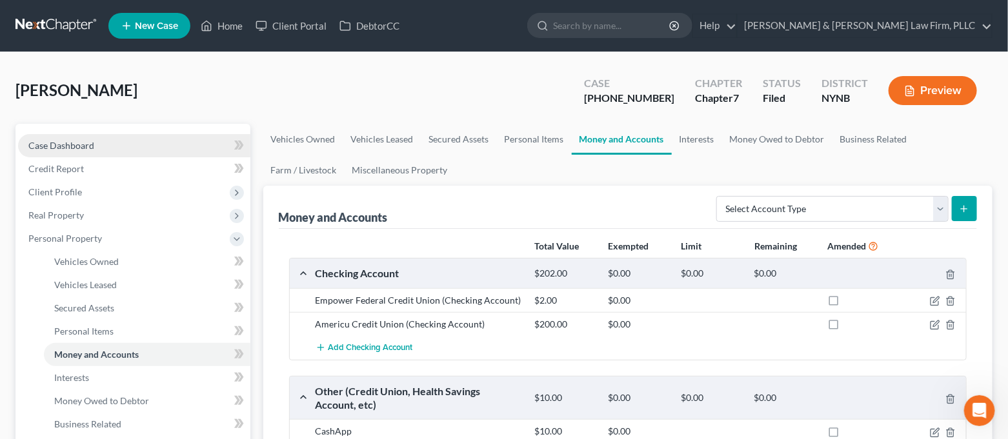
click at [135, 151] on link "Case Dashboard" at bounding box center [134, 145] width 232 height 23
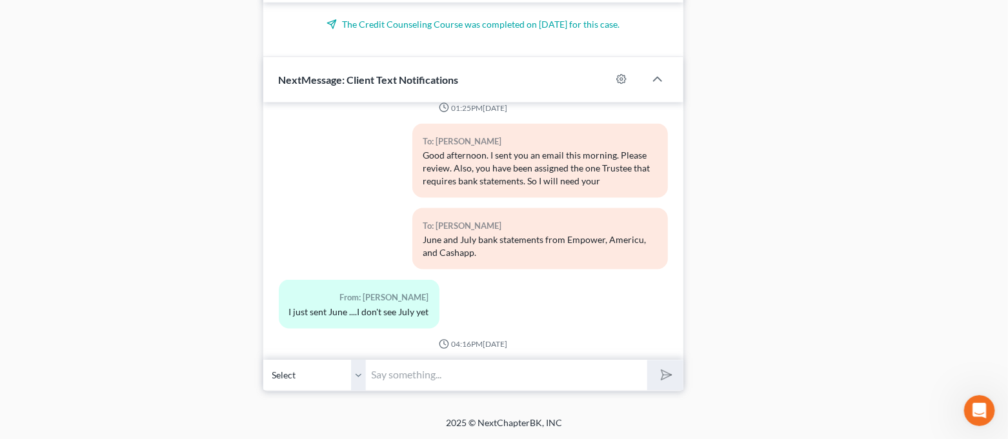
scroll to position [2973, 0]
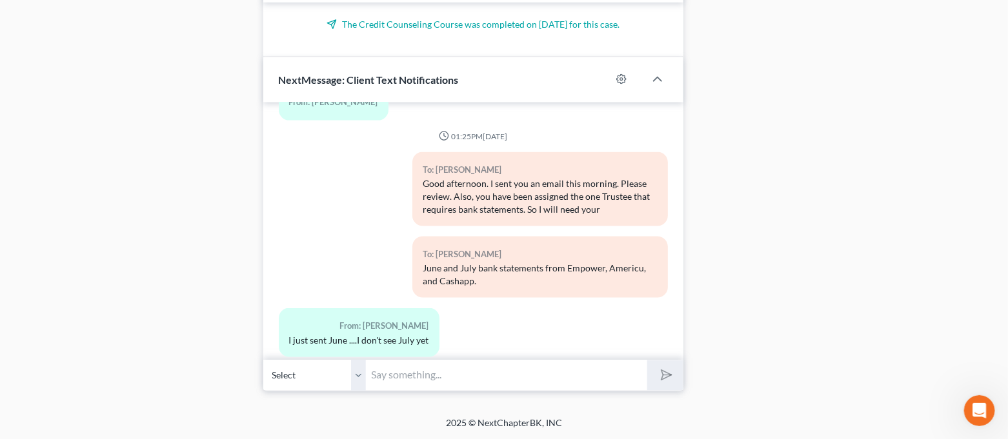
click at [506, 372] on input "text" at bounding box center [506, 376] width 281 height 32
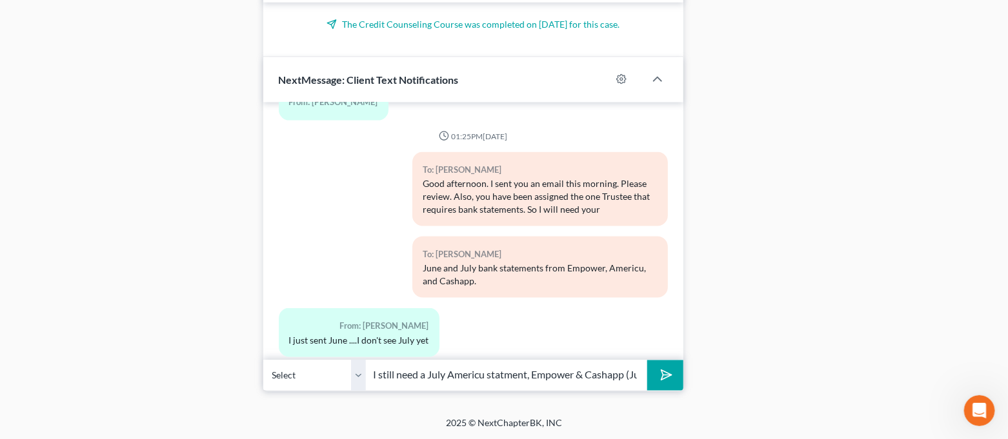
scroll to position [0, 239]
type input "Hi [PERSON_NAME]. Just following up to remind you I still need a July Americu s…"
click at [647, 361] on button "submit" at bounding box center [664, 376] width 35 height 30
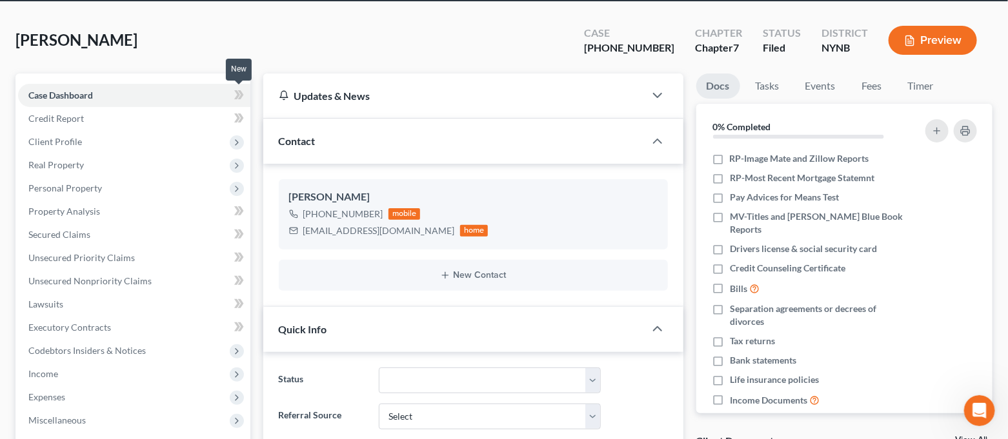
scroll to position [0, 0]
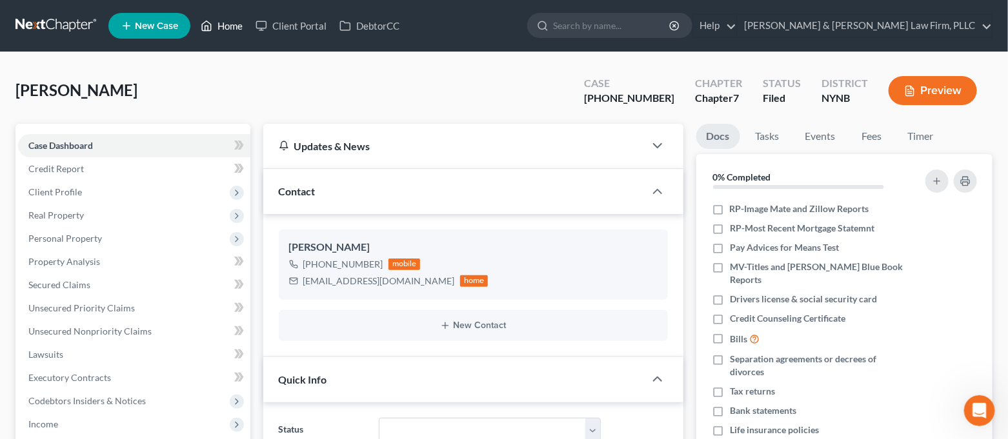
click at [224, 26] on link "Home" at bounding box center [221, 25] width 55 height 23
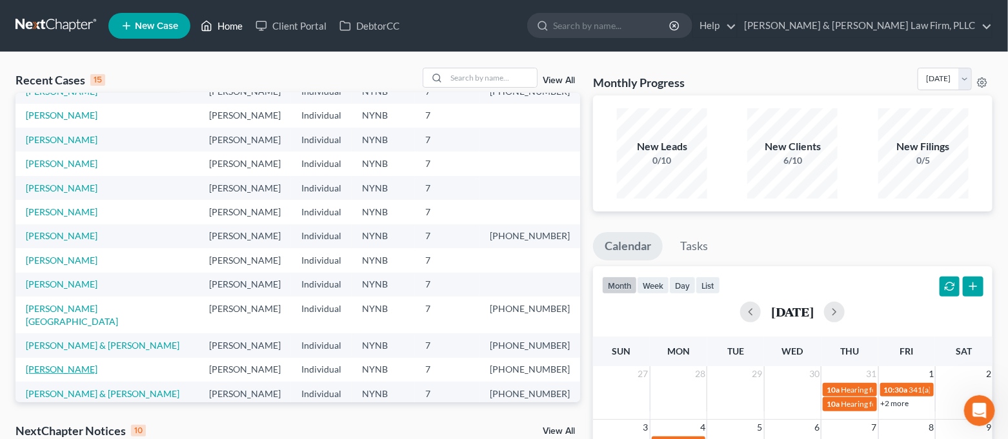
scroll to position [88, 0]
click at [81, 303] on link "[PERSON_NAME][GEOGRAPHIC_DATA]" at bounding box center [72, 315] width 92 height 24
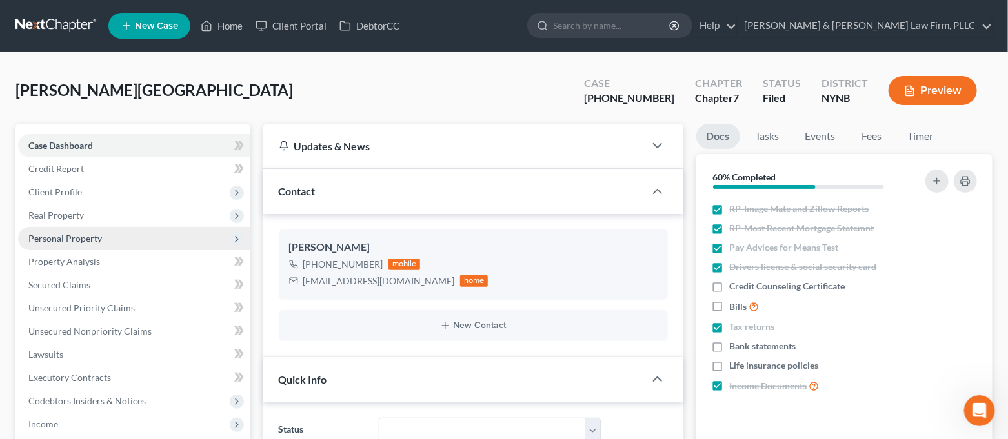
click at [94, 237] on span "Personal Property" at bounding box center [65, 238] width 74 height 11
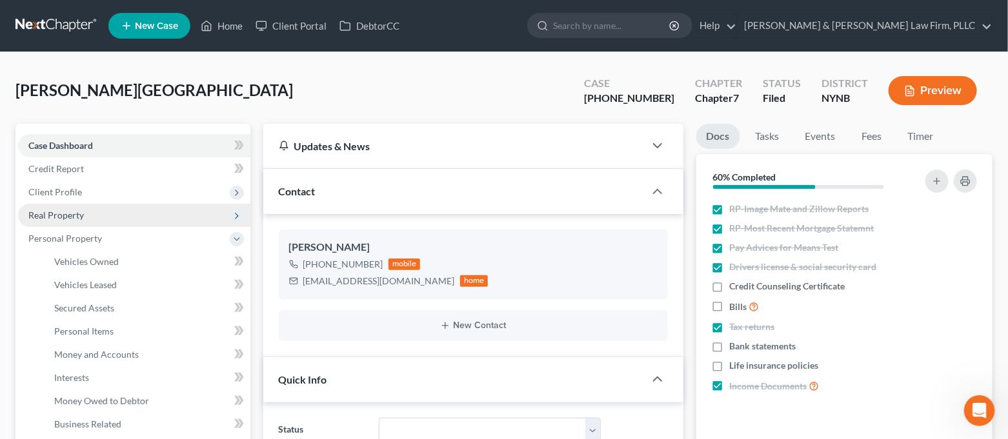
click at [88, 212] on span "Real Property" at bounding box center [134, 215] width 232 height 23
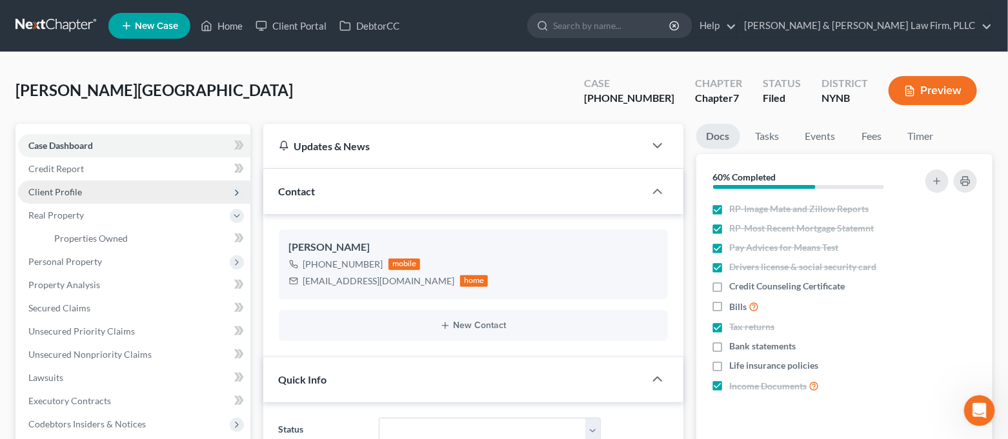
click at [93, 192] on span "Client Profile" at bounding box center [134, 192] width 232 height 23
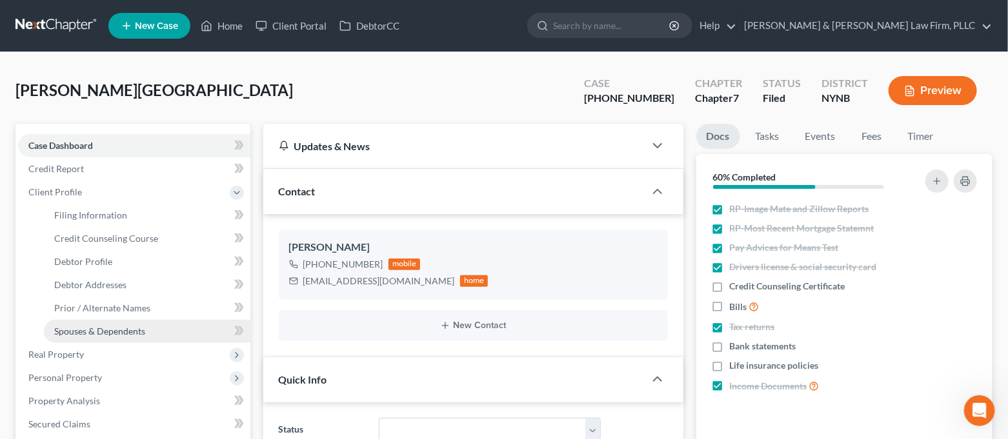
scroll to position [86, 0]
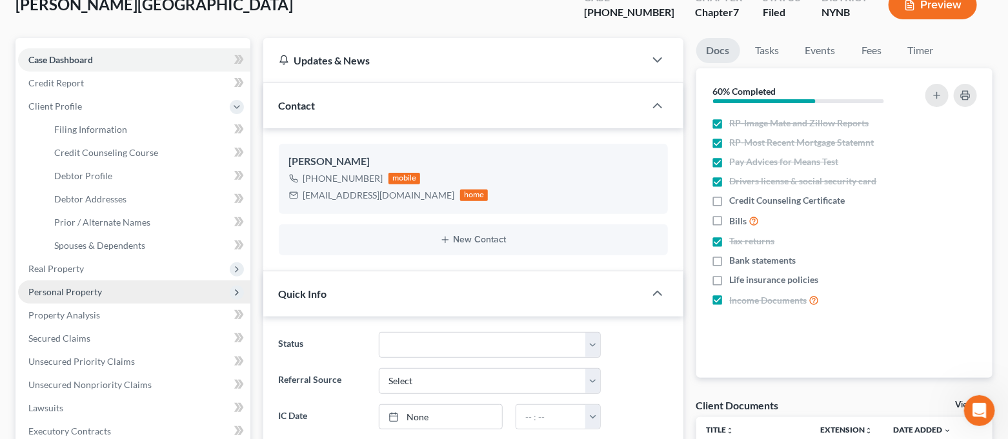
click at [94, 294] on span "Personal Property" at bounding box center [65, 291] width 74 height 11
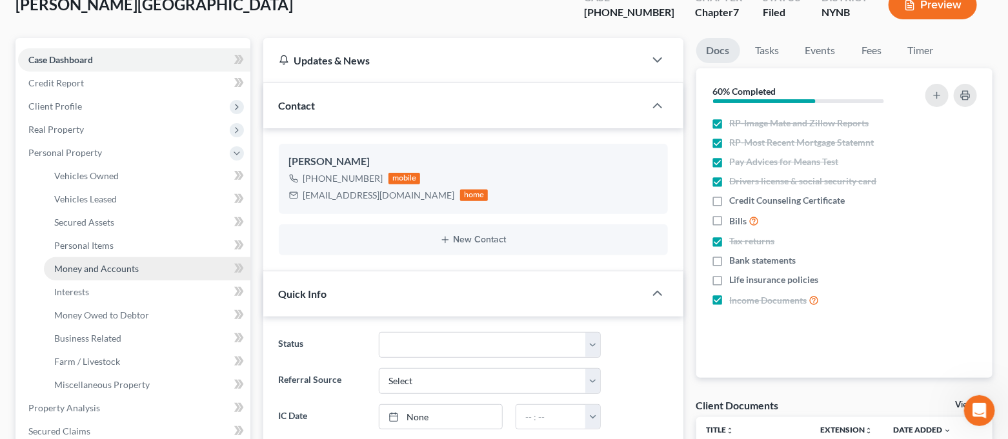
click at [110, 274] on link "Money and Accounts" at bounding box center [147, 268] width 206 height 23
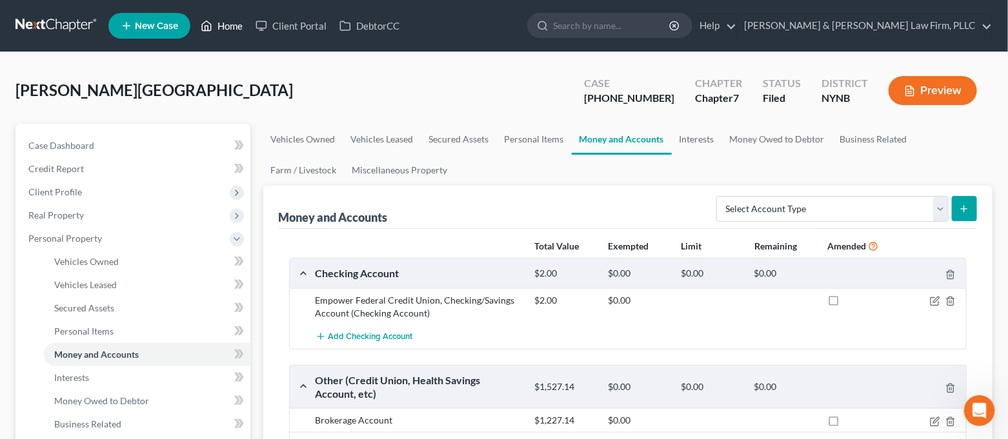
click at [232, 35] on link "Home" at bounding box center [221, 25] width 55 height 23
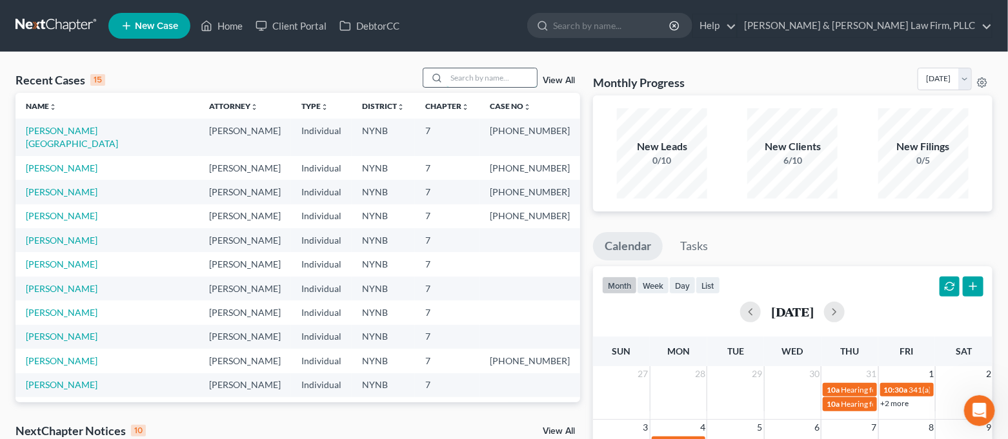
click at [514, 82] on input "search" at bounding box center [491, 77] width 90 height 19
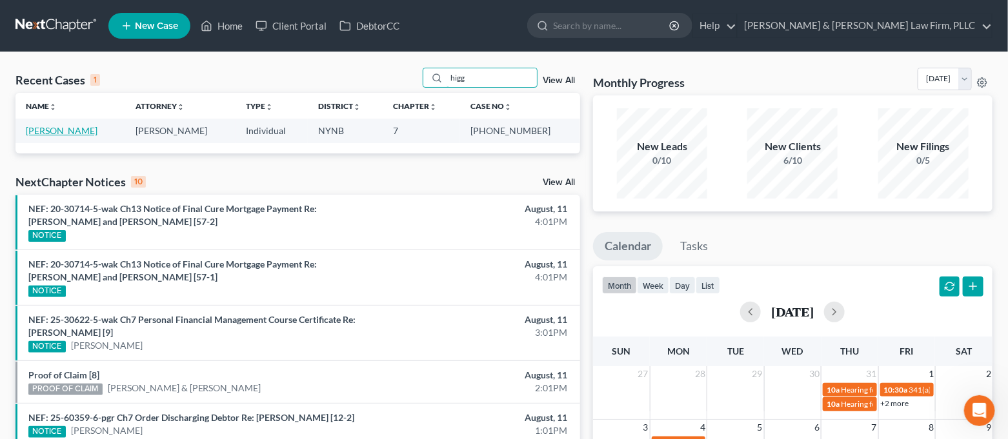
type input "higg"
click at [72, 129] on link "[PERSON_NAME]" at bounding box center [62, 130] width 72 height 11
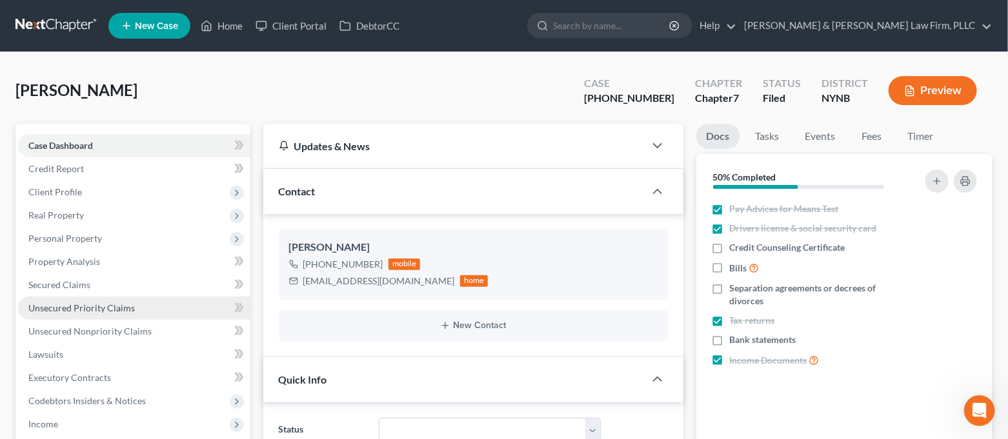
scroll to position [9, 0]
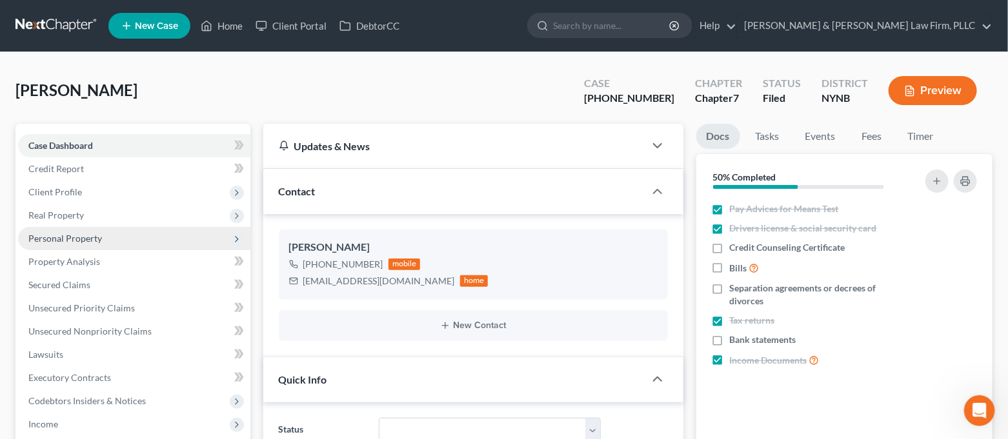
click at [115, 237] on span "Personal Property" at bounding box center [134, 238] width 232 height 23
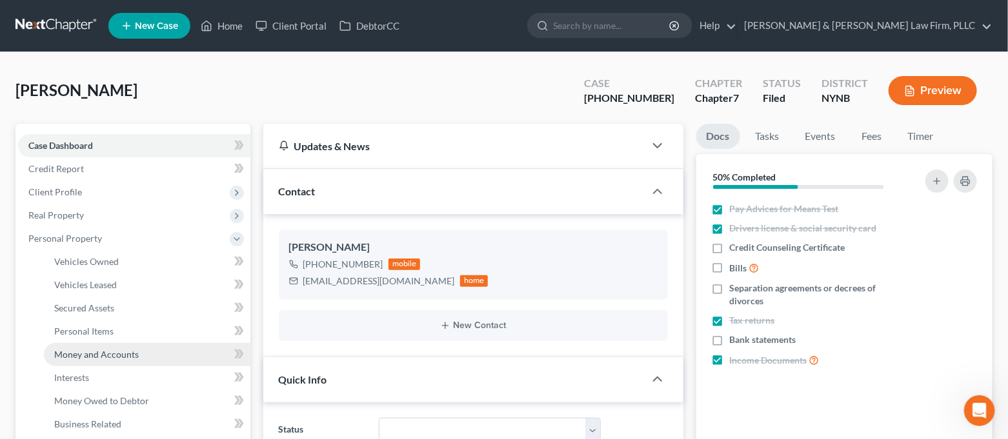
click at [130, 357] on span "Money and Accounts" at bounding box center [96, 354] width 85 height 11
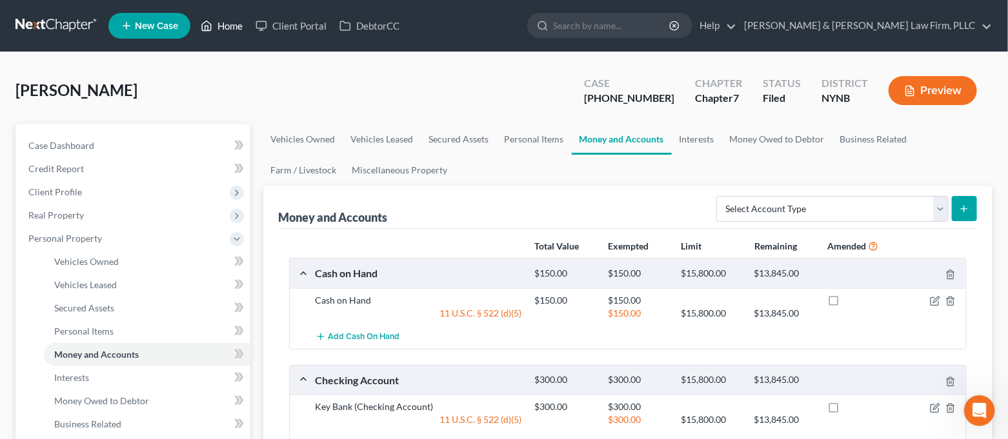
click at [208, 29] on polyline at bounding box center [206, 28] width 3 height 5
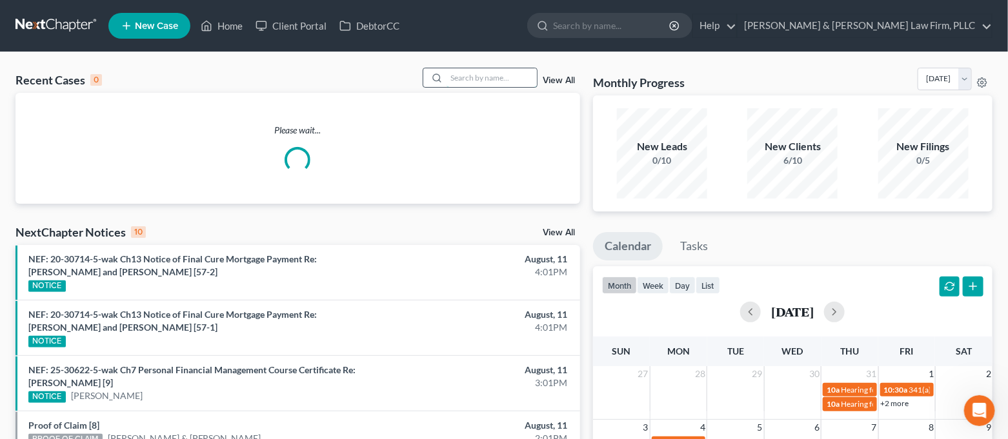
click at [515, 73] on input "search" at bounding box center [491, 77] width 90 height 19
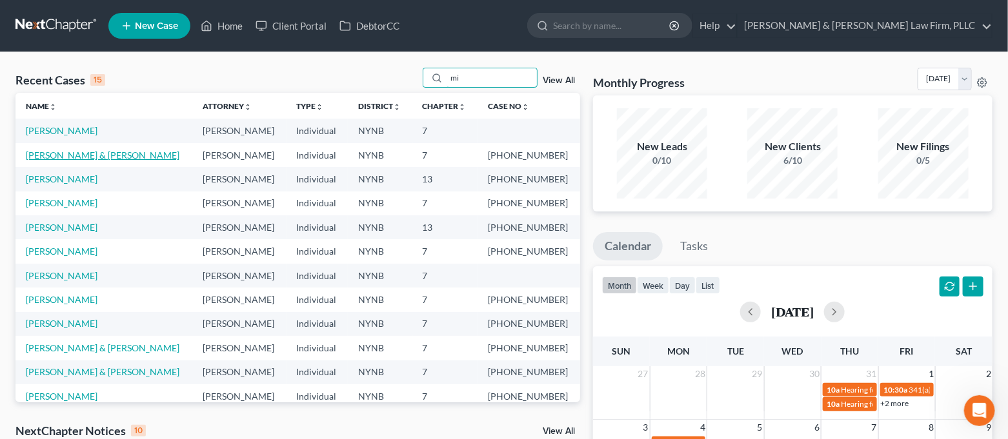
type input "mi"
click at [103, 157] on link "[PERSON_NAME] & [PERSON_NAME]" at bounding box center [103, 155] width 154 height 11
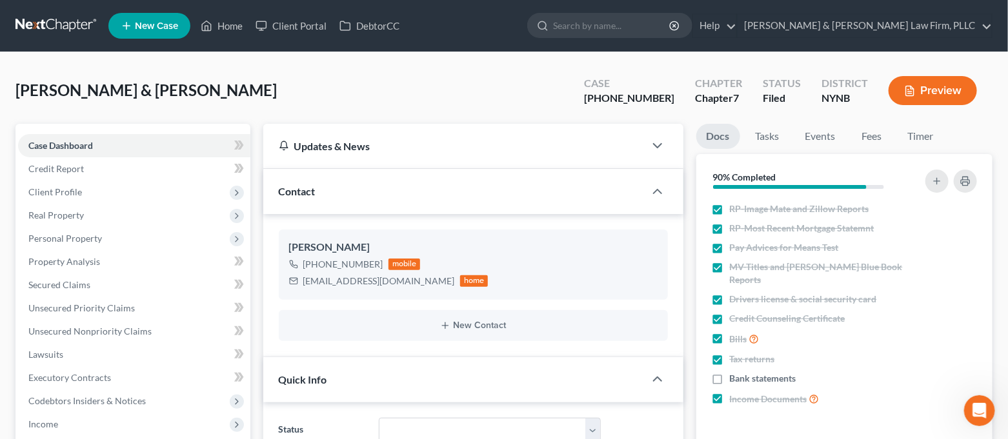
scroll to position [13299, 0]
drag, startPoint x: 675, startPoint y: 97, endPoint x: 615, endPoint y: 103, distance: 60.2
click at [615, 103] on div "Case [PHONE_NUMBER]" at bounding box center [629, 92] width 111 height 38
copy div "[PHONE_NUMBER]"
click at [213, 19] on link "Home" at bounding box center [221, 25] width 55 height 23
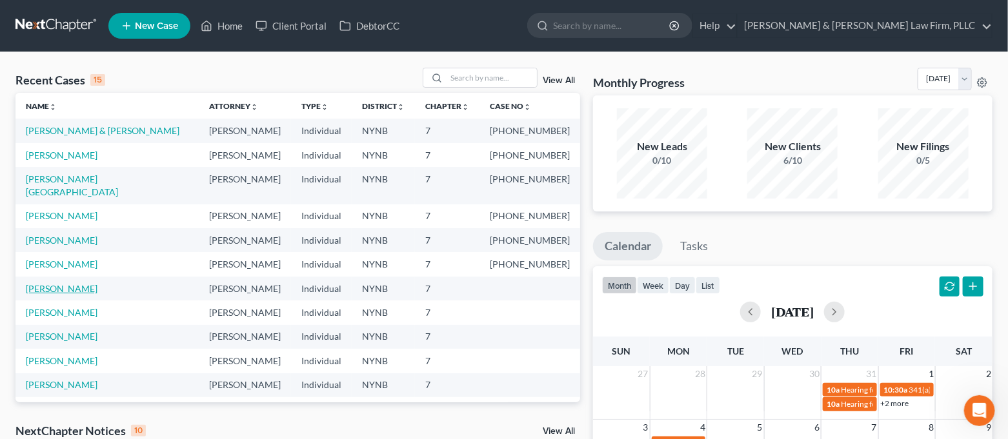
click at [74, 283] on link "[PERSON_NAME]" at bounding box center [62, 288] width 72 height 11
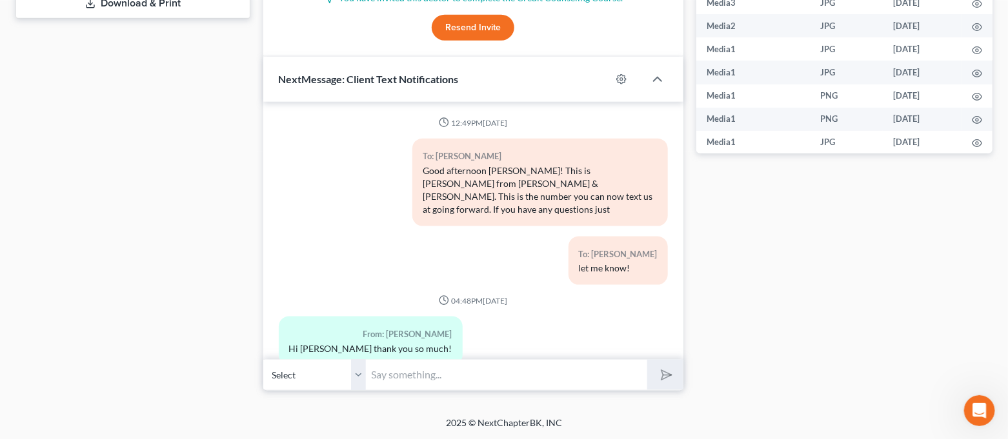
scroll to position [3724, 0]
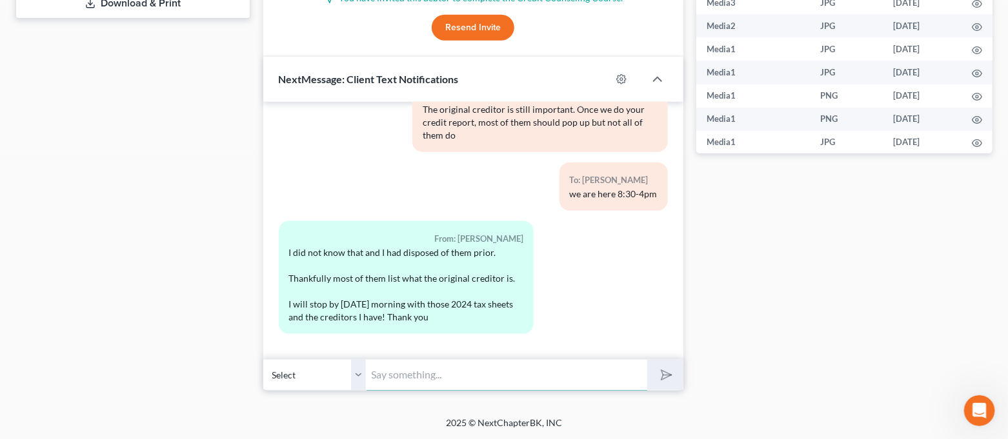
click at [505, 381] on input "text" at bounding box center [506, 375] width 281 height 32
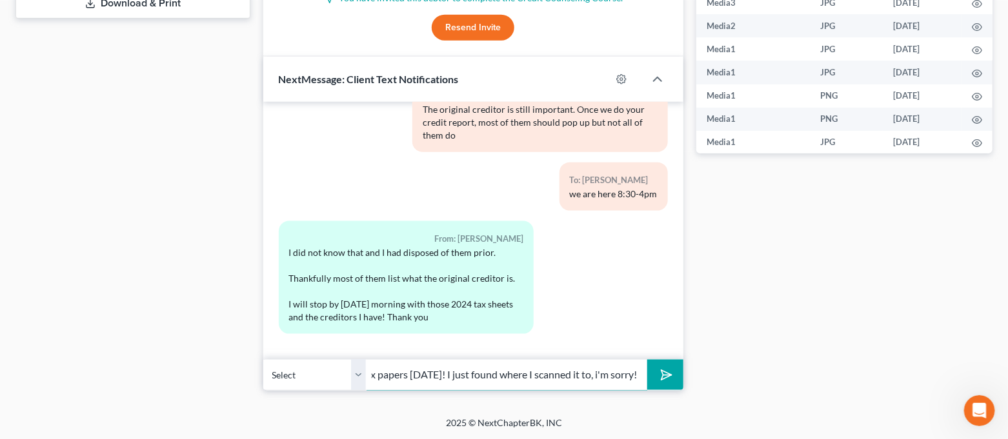
scroll to position [0, 130]
type input "Don't worry about the tax papers [DATE]! I just found where I scanned it to, i'…"
click at [647, 360] on button "submit" at bounding box center [664, 375] width 35 height 30
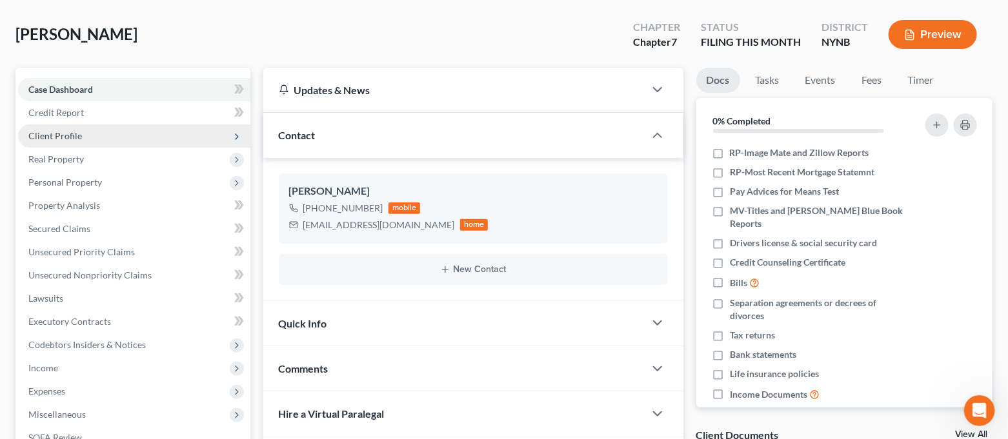
scroll to position [0, 0]
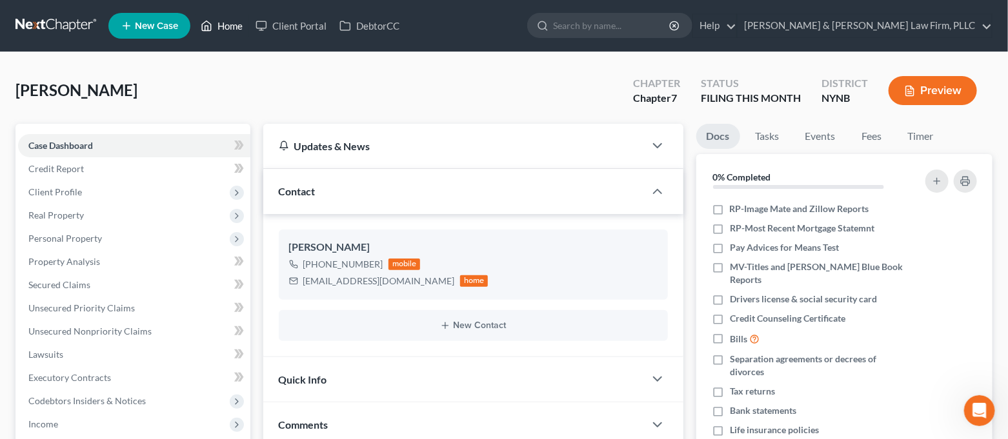
click at [235, 23] on link "Home" at bounding box center [221, 25] width 55 height 23
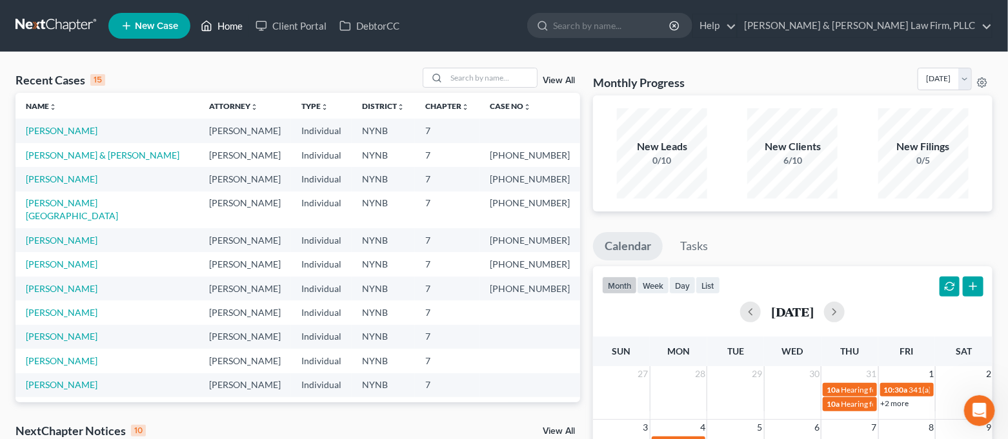
click at [231, 26] on link "Home" at bounding box center [221, 25] width 55 height 23
click at [68, 154] on link "[PERSON_NAME] & [PERSON_NAME]" at bounding box center [103, 155] width 154 height 11
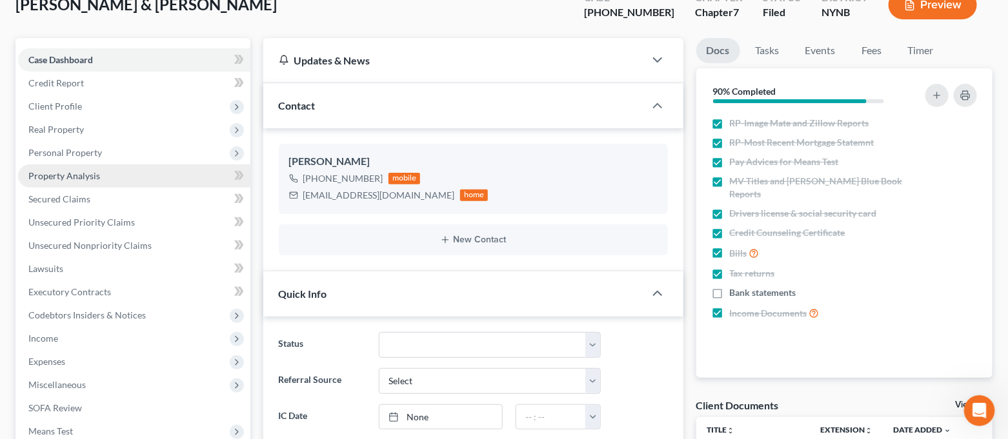
scroll to position [172, 0]
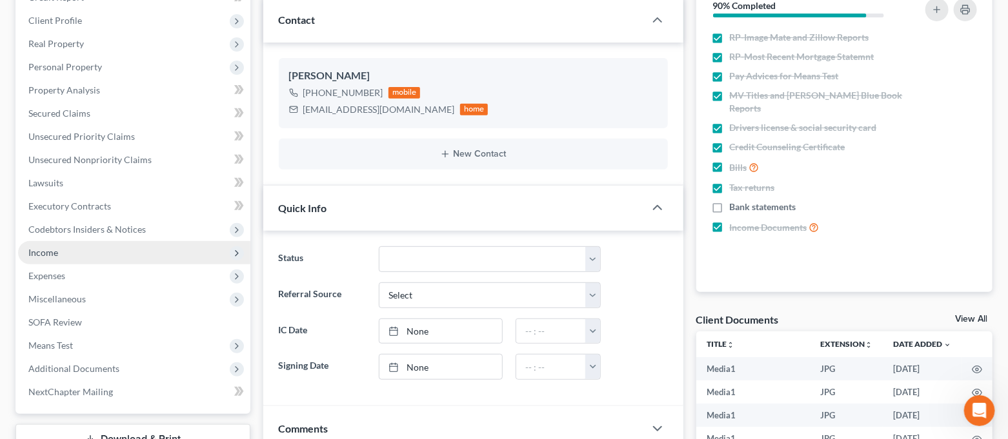
click at [53, 250] on span "Income" at bounding box center [43, 252] width 30 height 11
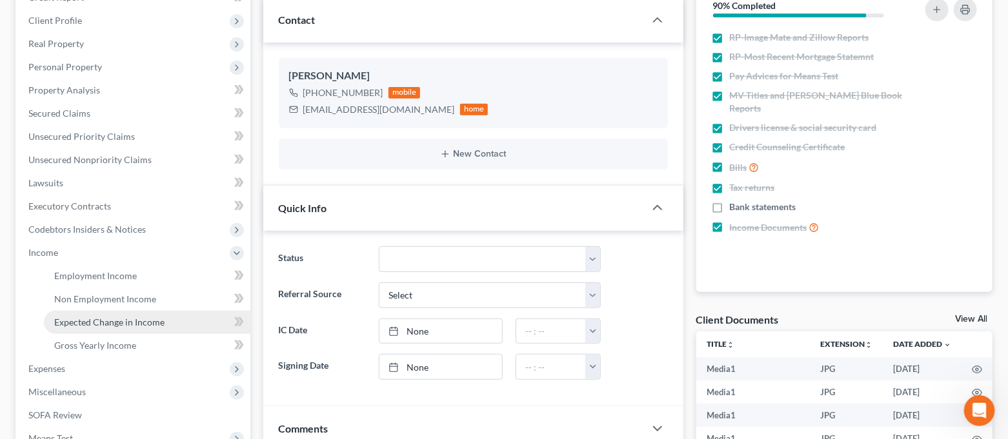
click at [102, 322] on span "Expected Change in Income" at bounding box center [109, 322] width 110 height 11
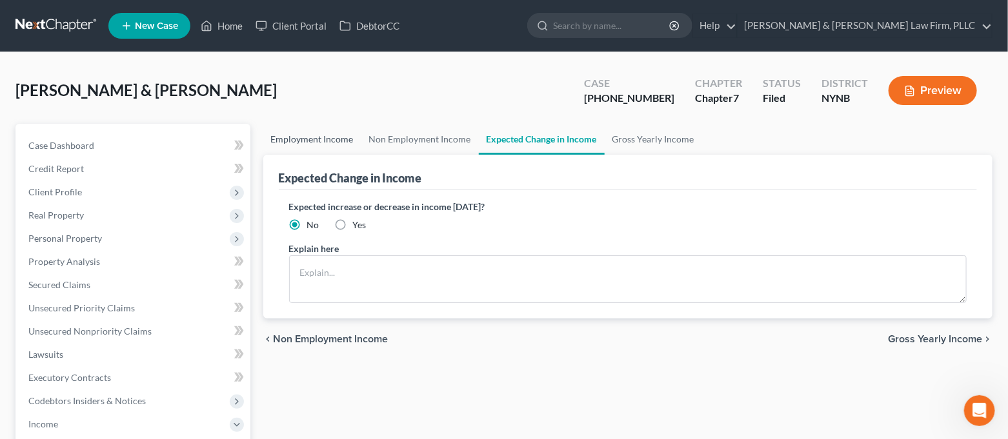
click at [312, 139] on link "Employment Income" at bounding box center [312, 139] width 98 height 31
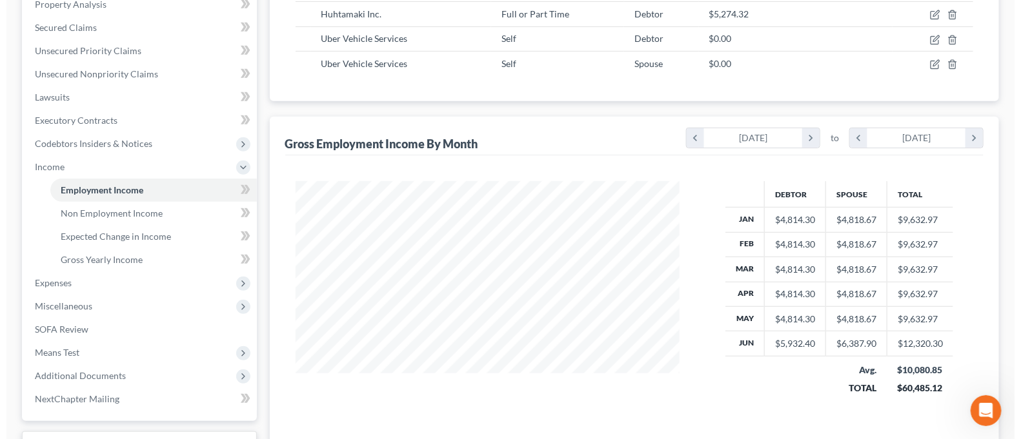
scroll to position [86, 0]
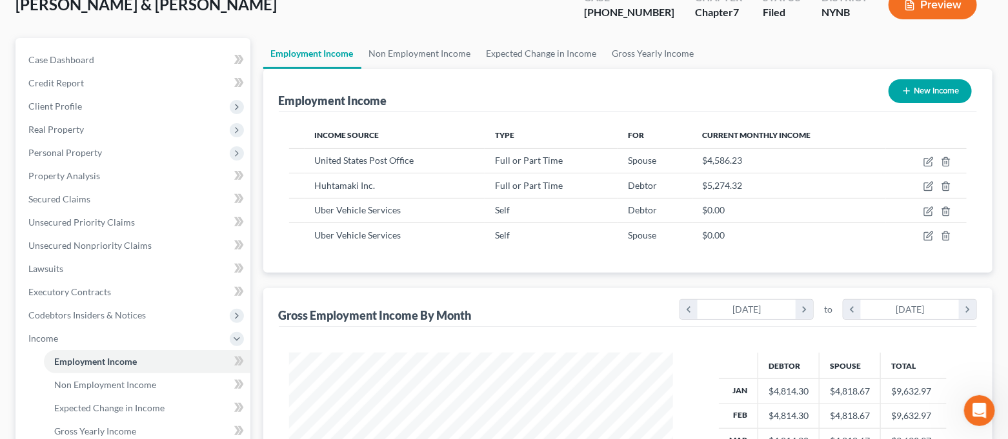
click at [943, 6] on button "Preview" at bounding box center [932, 4] width 88 height 29
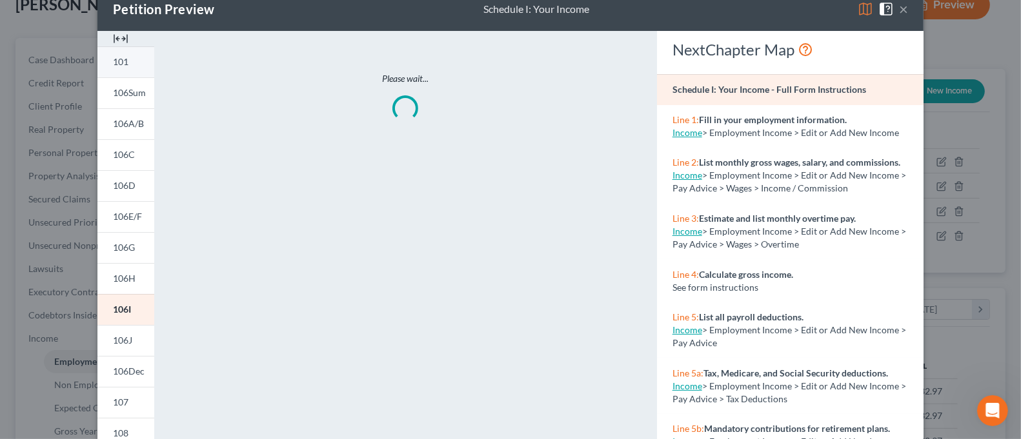
scroll to position [0, 0]
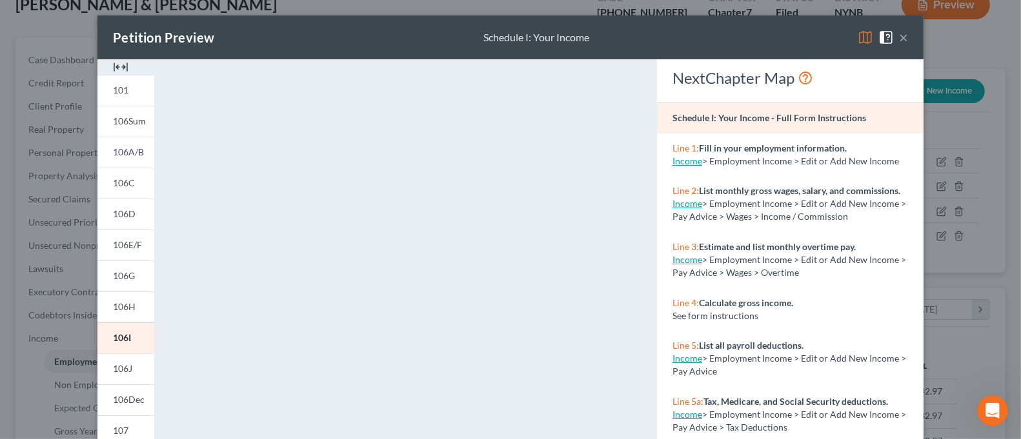
click at [113, 63] on img at bounding box center [120, 66] width 15 height 15
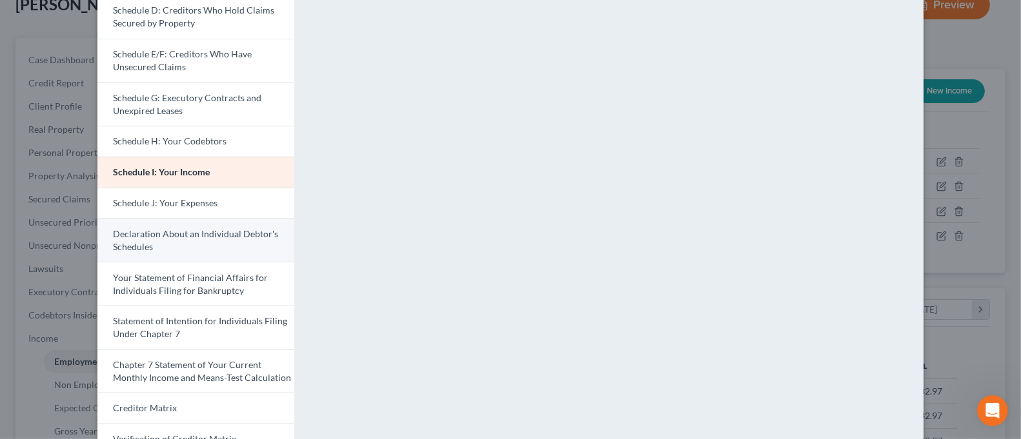
scroll to position [257, 0]
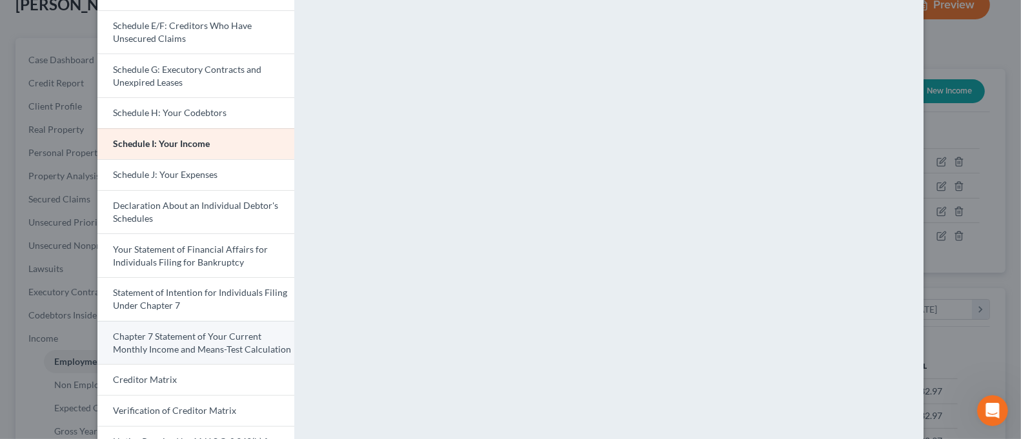
click at [187, 341] on span "Chapter 7 Statement of Your Current Monthly Income and Means-Test Calculation" at bounding box center [202, 343] width 178 height 24
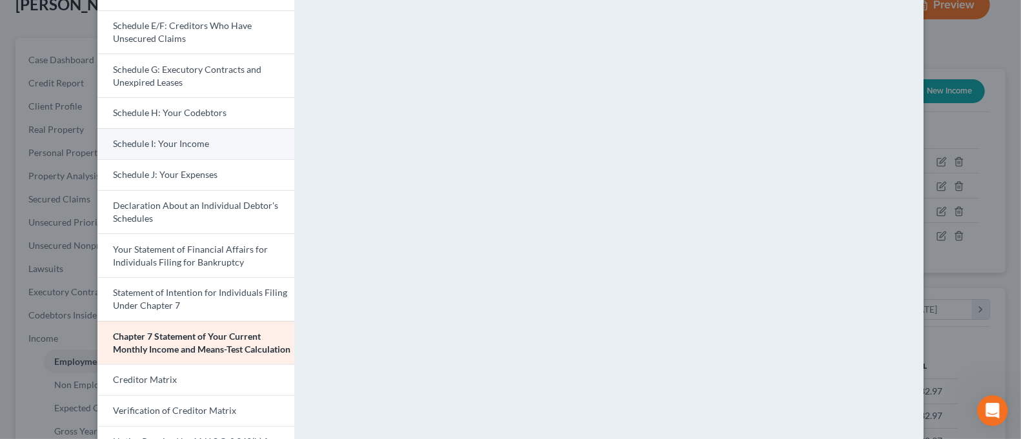
click at [184, 141] on span "Schedule I: Your Income" at bounding box center [161, 143] width 96 height 11
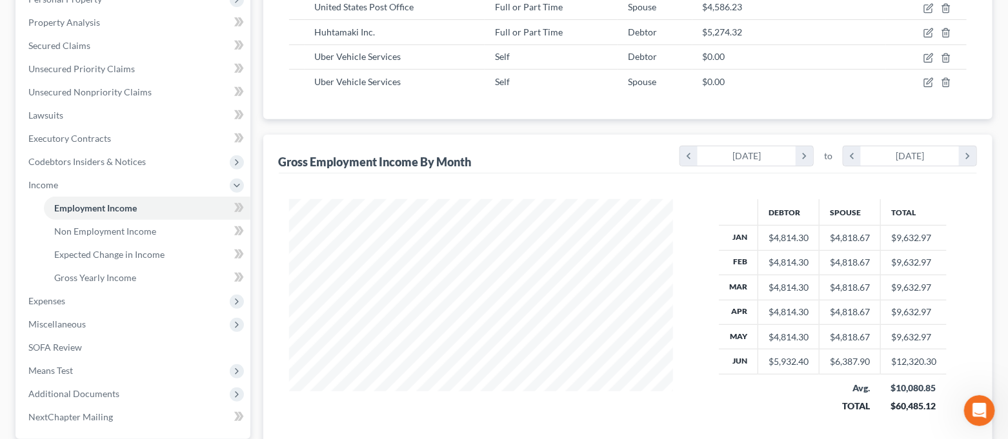
scroll to position [344, 0]
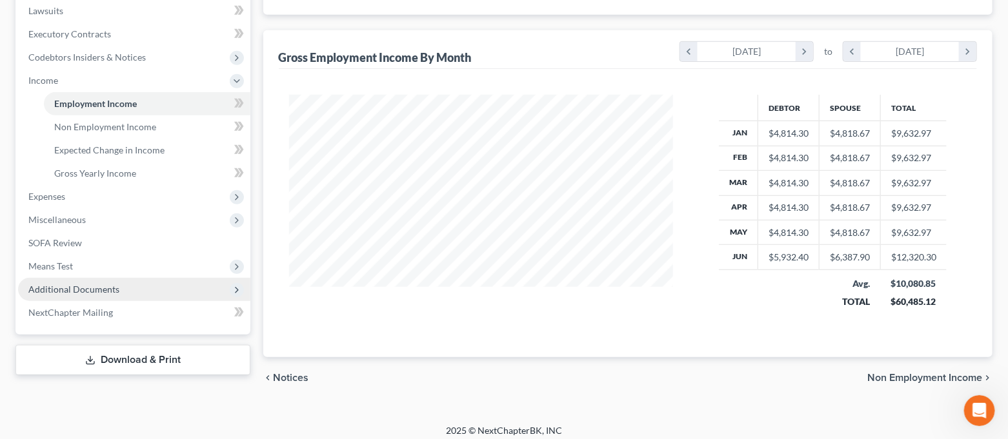
click at [67, 288] on span "Additional Documents" at bounding box center [73, 289] width 91 height 11
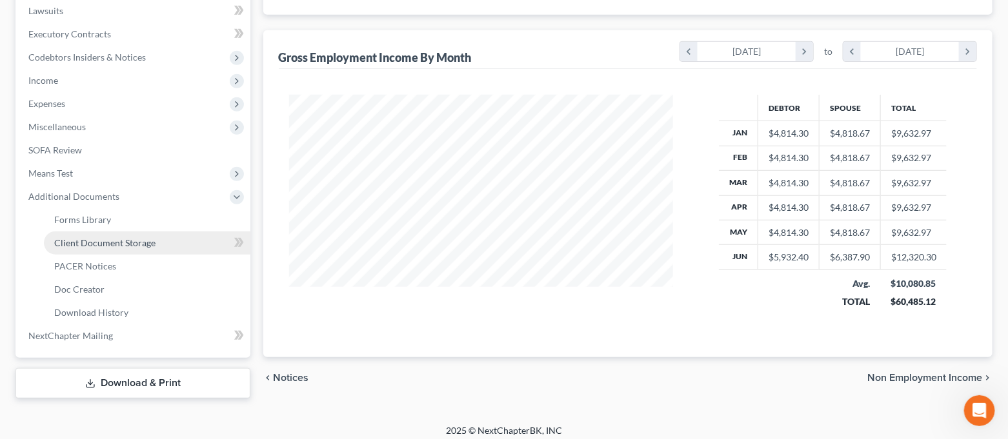
click at [94, 243] on span "Client Document Storage" at bounding box center [104, 242] width 101 height 11
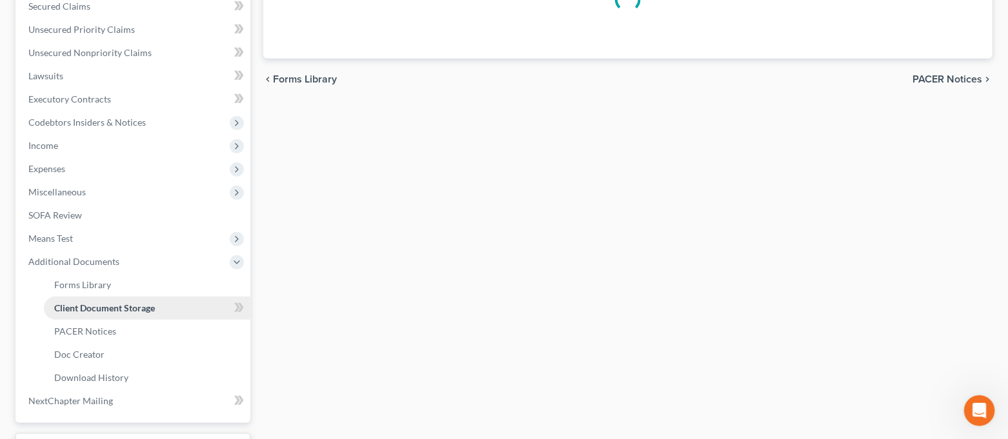
scroll to position [112, 0]
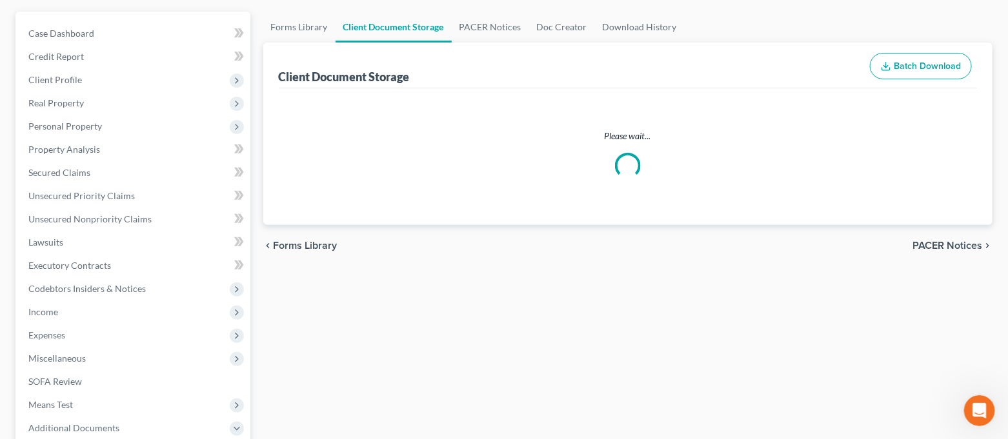
select select "1"
select select "5"
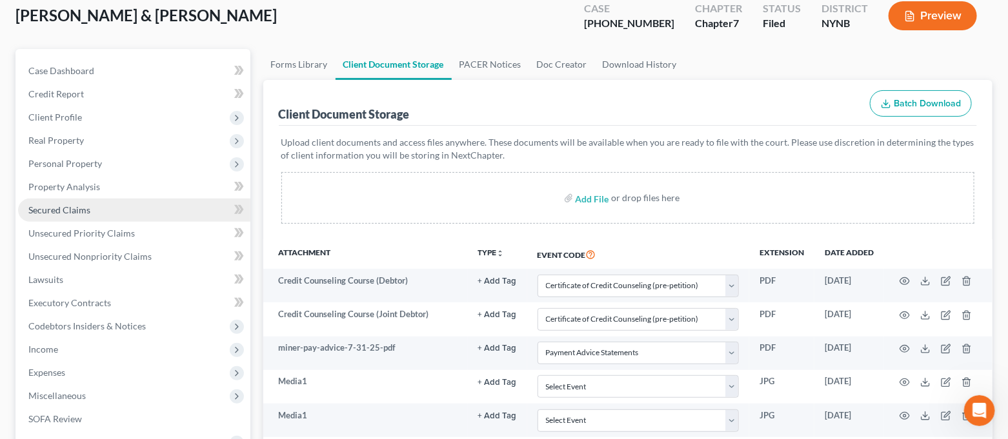
scroll to position [257, 0]
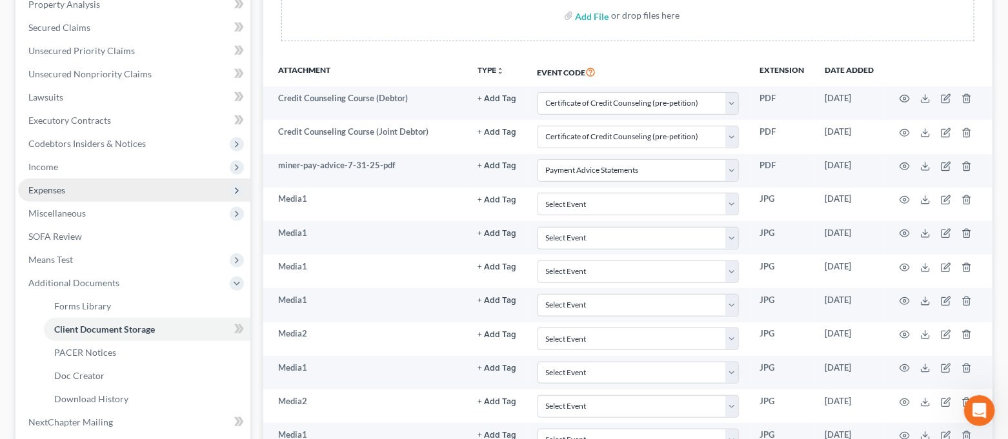
click at [53, 187] on span "Expenses" at bounding box center [46, 190] width 37 height 11
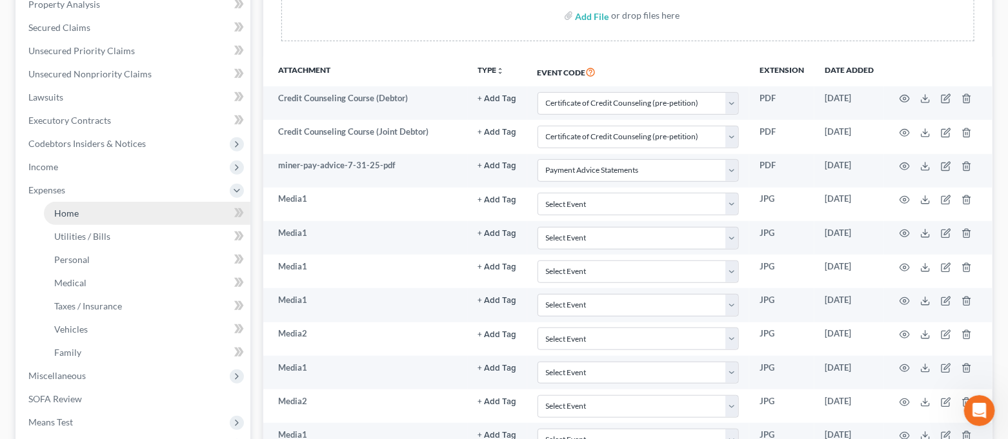
click at [58, 218] on link "Home" at bounding box center [147, 213] width 206 height 23
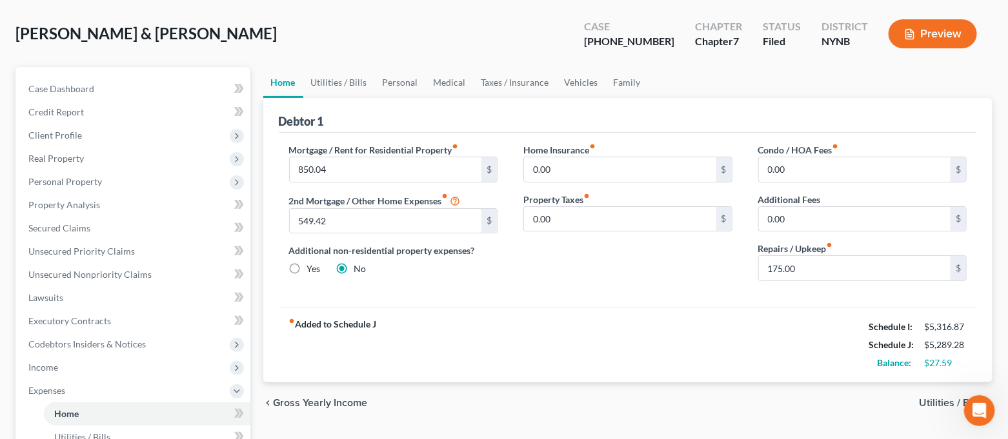
scroll to position [86, 0]
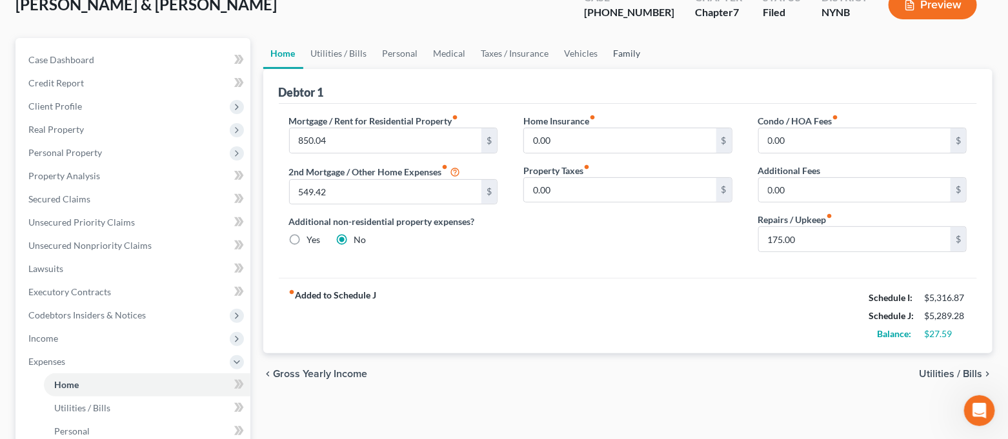
click at [626, 55] on link "Family" at bounding box center [627, 53] width 43 height 31
